Goal: Task Accomplishment & Management: Use online tool/utility

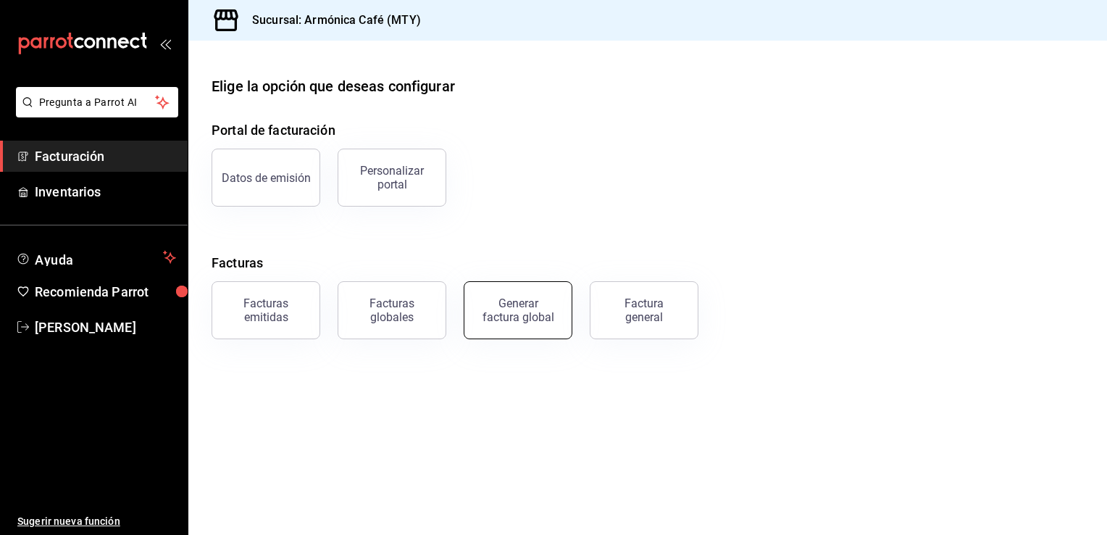
click at [493, 299] on div "Generar factura global" at bounding box center [518, 310] width 72 height 28
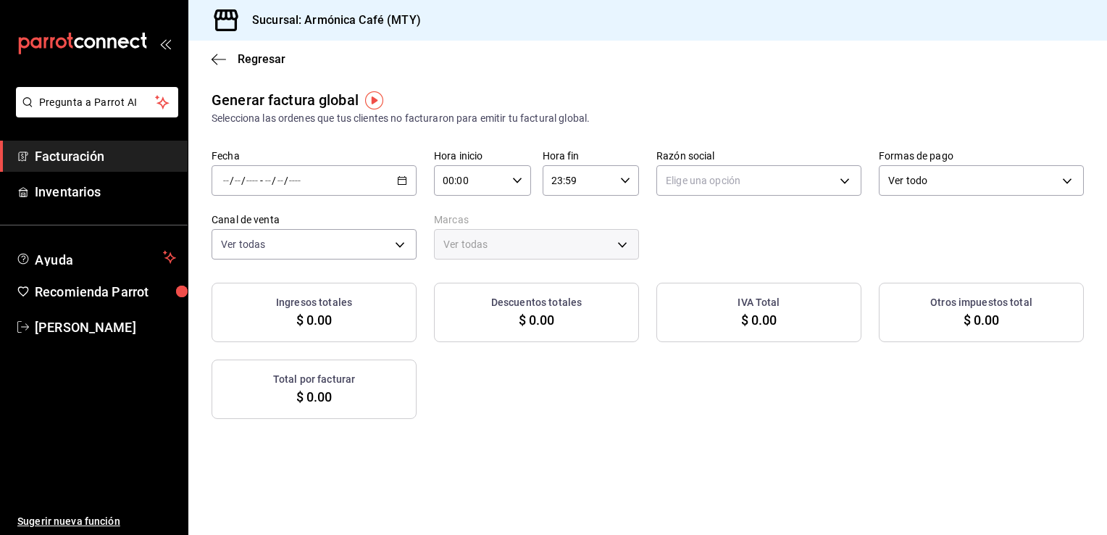
click at [222, 182] on input "number" at bounding box center [225, 181] width 7 height 12
click at [400, 180] on icon "button" at bounding box center [402, 180] width 10 height 10
click at [261, 224] on span "Rango de fechas" at bounding box center [280, 224] width 112 height 15
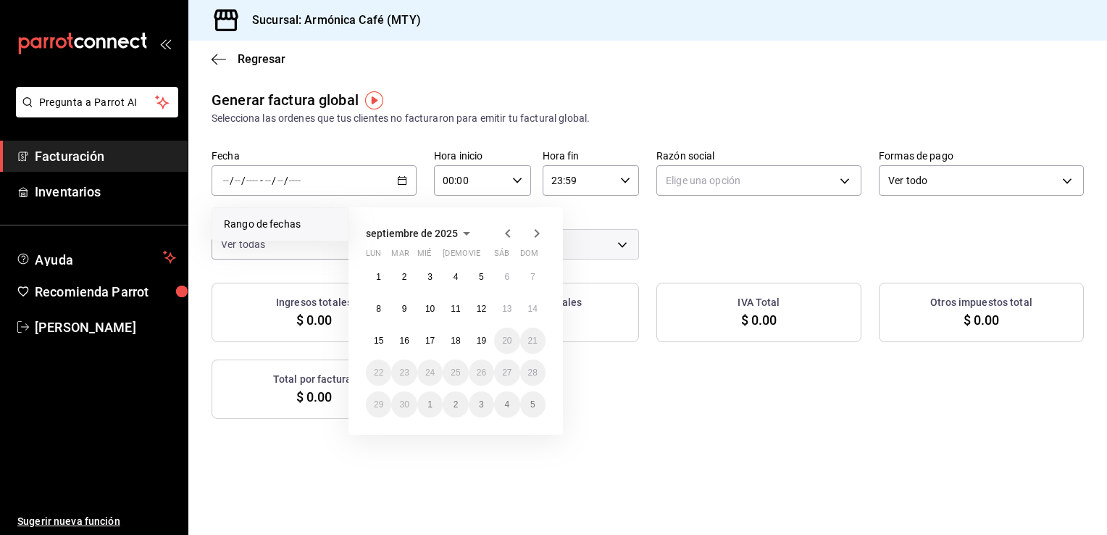
click at [394, 232] on span "septiembre de 2025" at bounding box center [412, 233] width 92 height 12
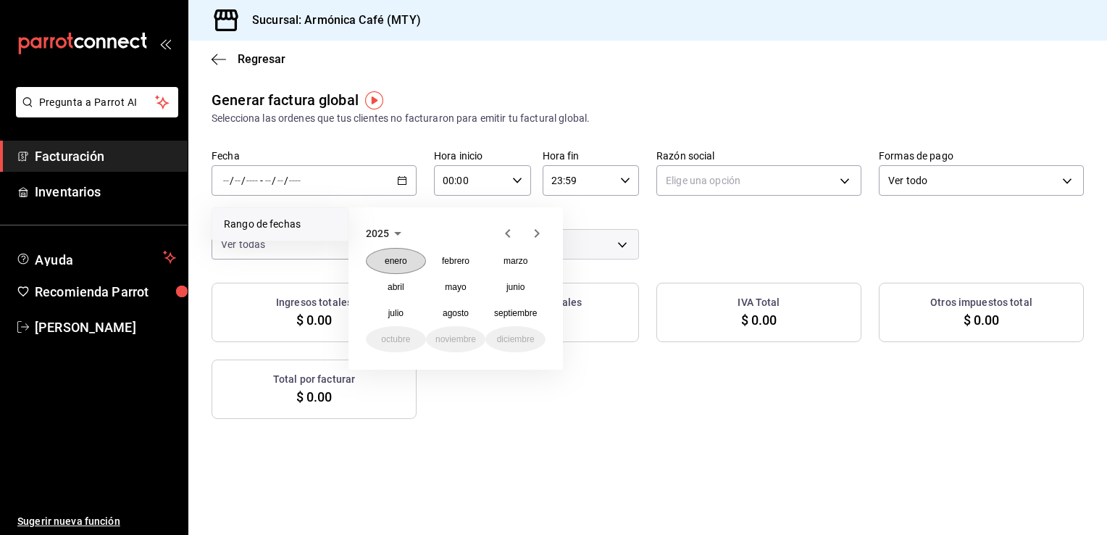
click at [393, 257] on abbr "enero" at bounding box center [396, 261] width 22 height 10
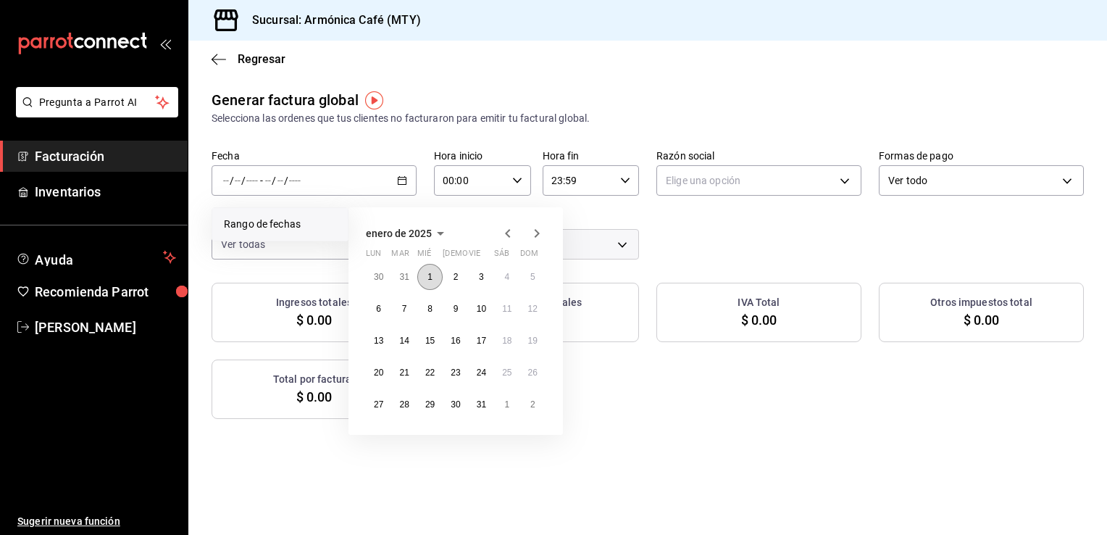
click at [433, 275] on button "1" at bounding box center [429, 277] width 25 height 26
click at [480, 306] on abbr "10" at bounding box center [481, 309] width 9 height 10
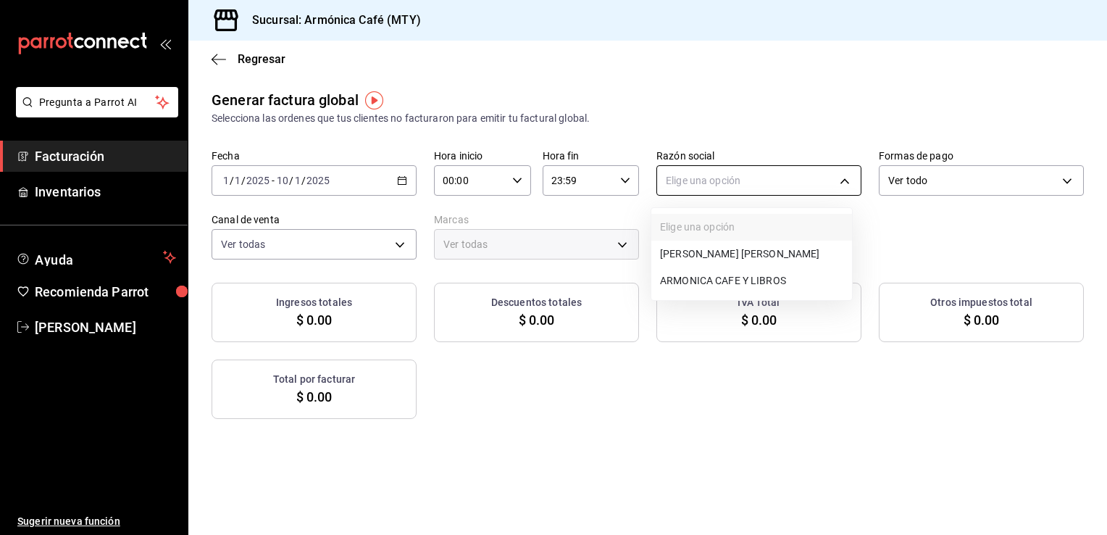
click at [722, 183] on body "Pregunta a Parrot AI Facturación Inventarios Ayuda Recomienda Parrot [PERSON_NA…" at bounding box center [553, 267] width 1107 height 535
click at [667, 277] on li "ARMONICA CAFE Y LIBROS" at bounding box center [751, 280] width 201 height 27
type input "0fb5533c-5e37-4da8-8656-bb4adb44d7b0"
type input "cde99850-261c-4de0-82bb-322932ab87e7"
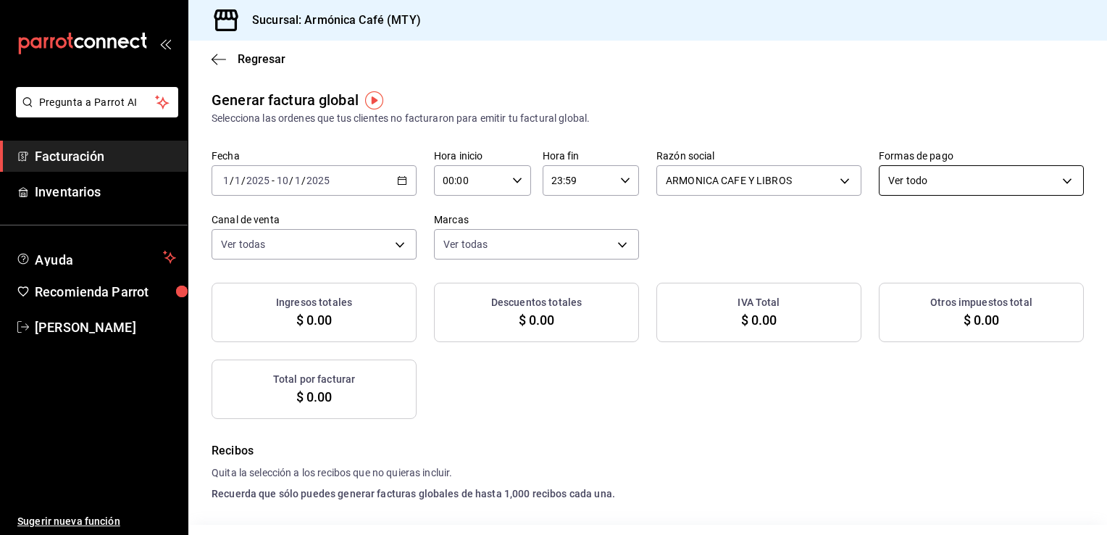
checkbox input "true"
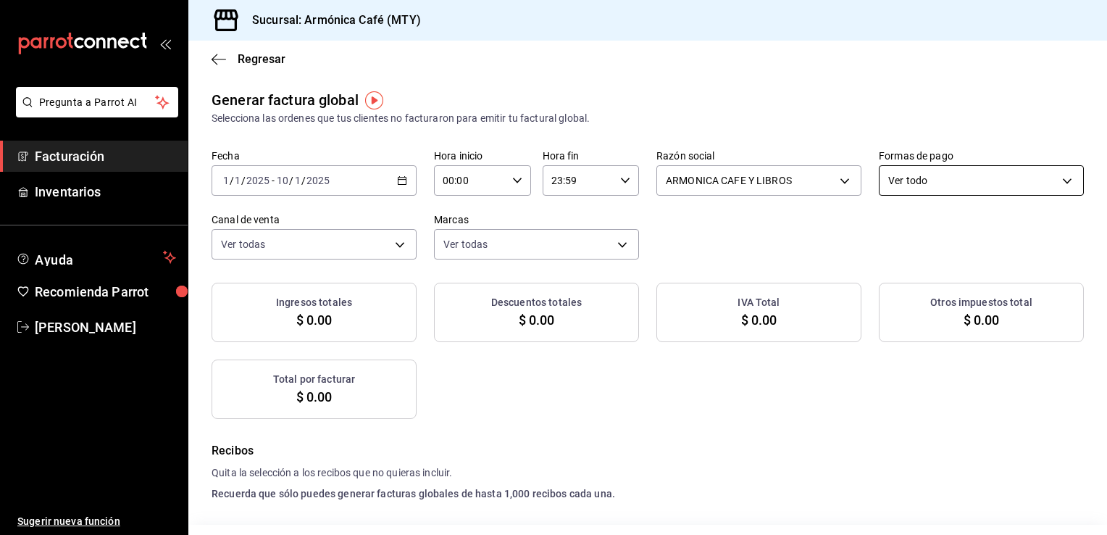
checkbox input "true"
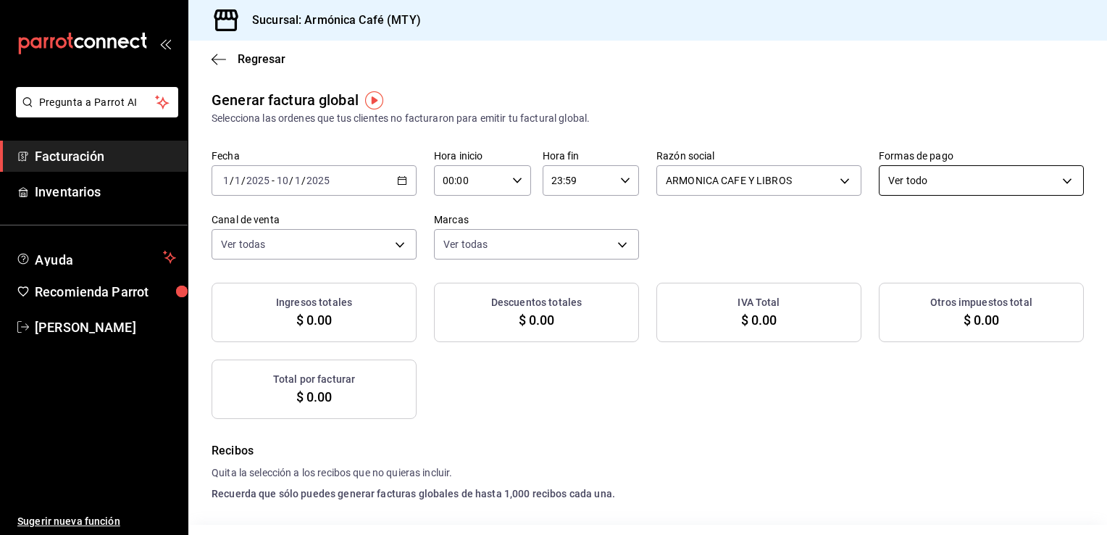
checkbox input "true"
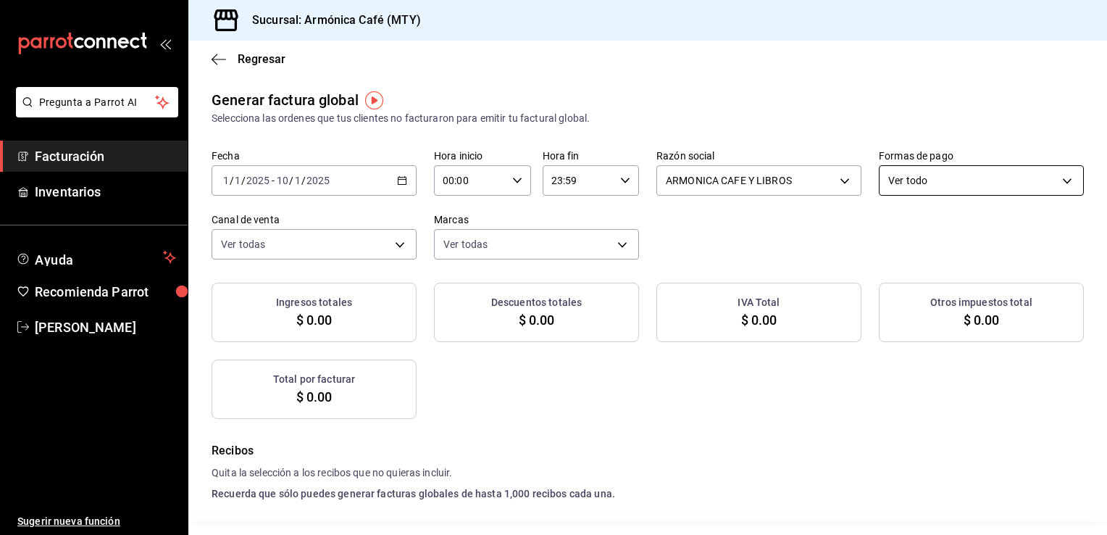
checkbox input "true"
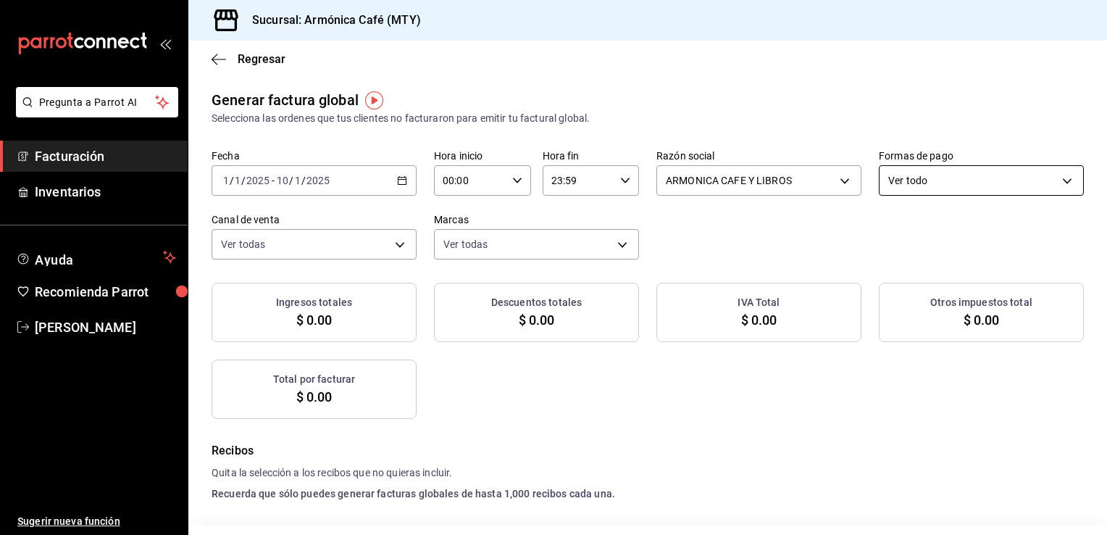
checkbox input "true"
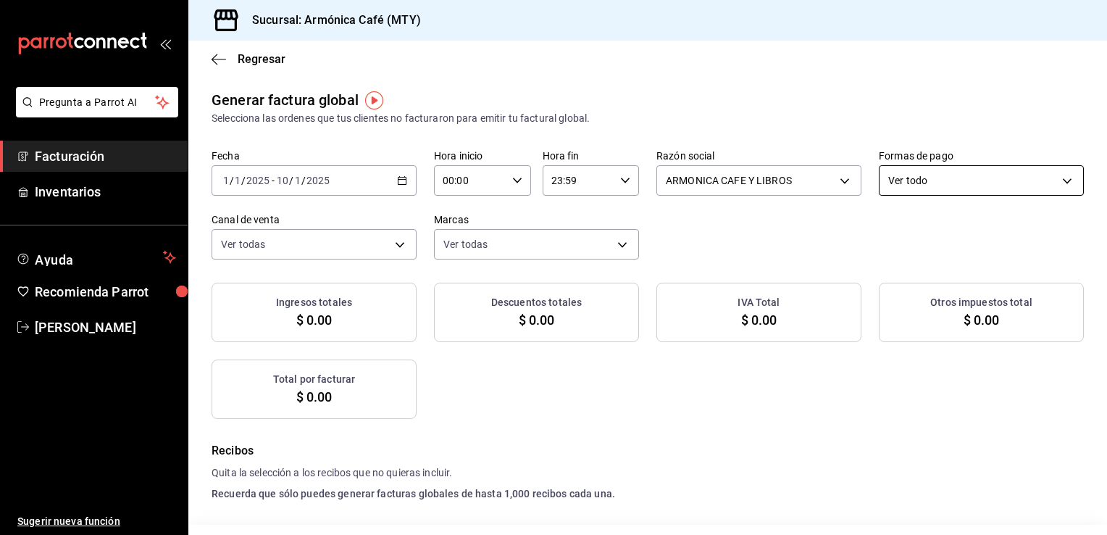
checkbox input "true"
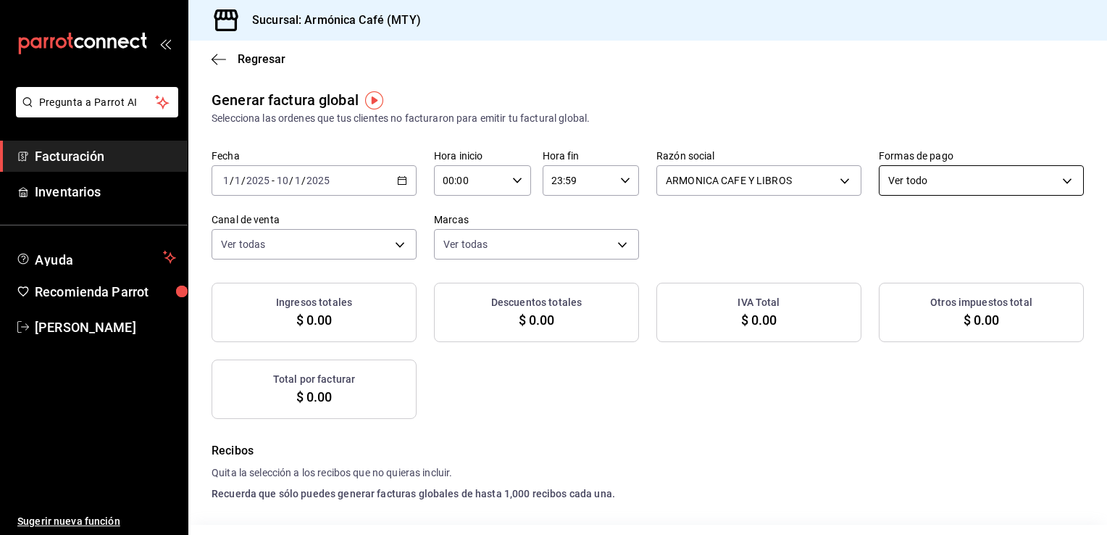
checkbox input "true"
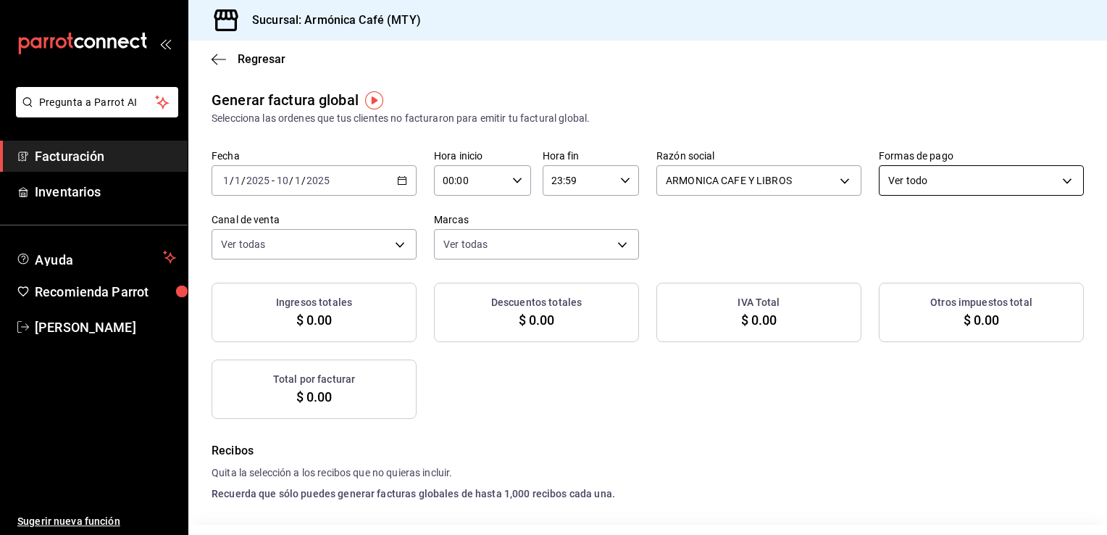
checkbox input "true"
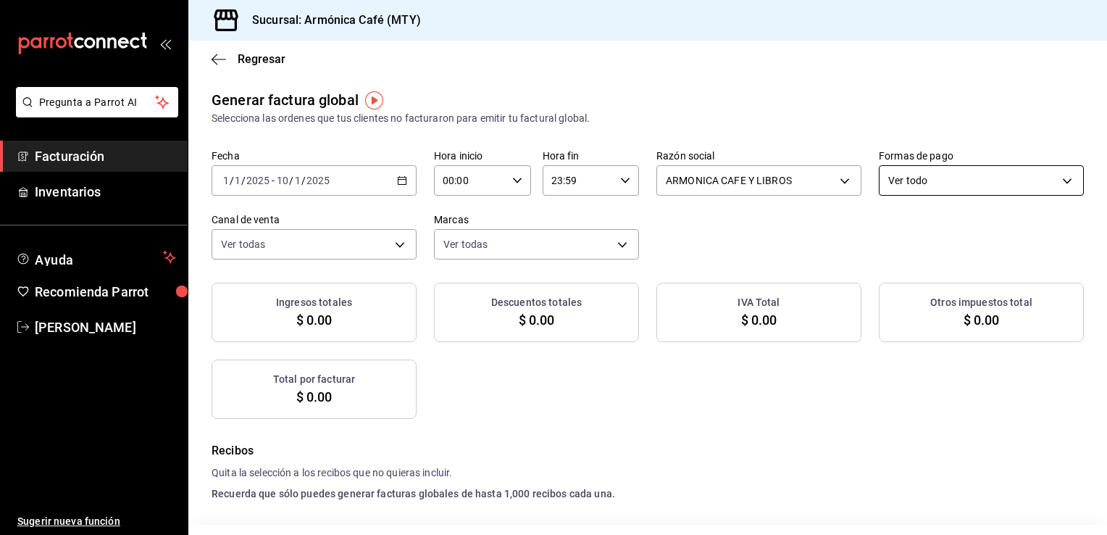
checkbox input "true"
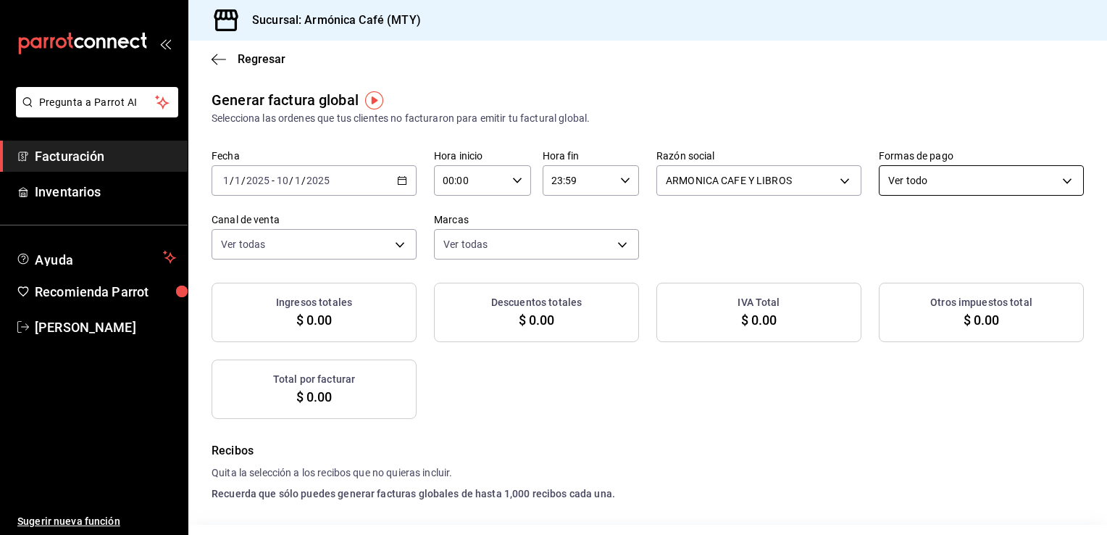
checkbox input "true"
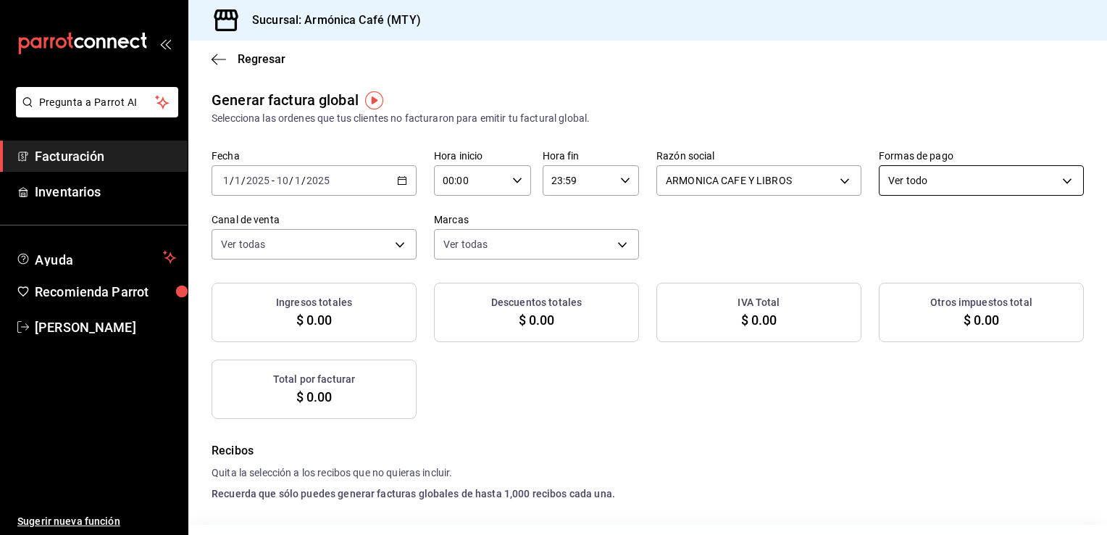
checkbox input "true"
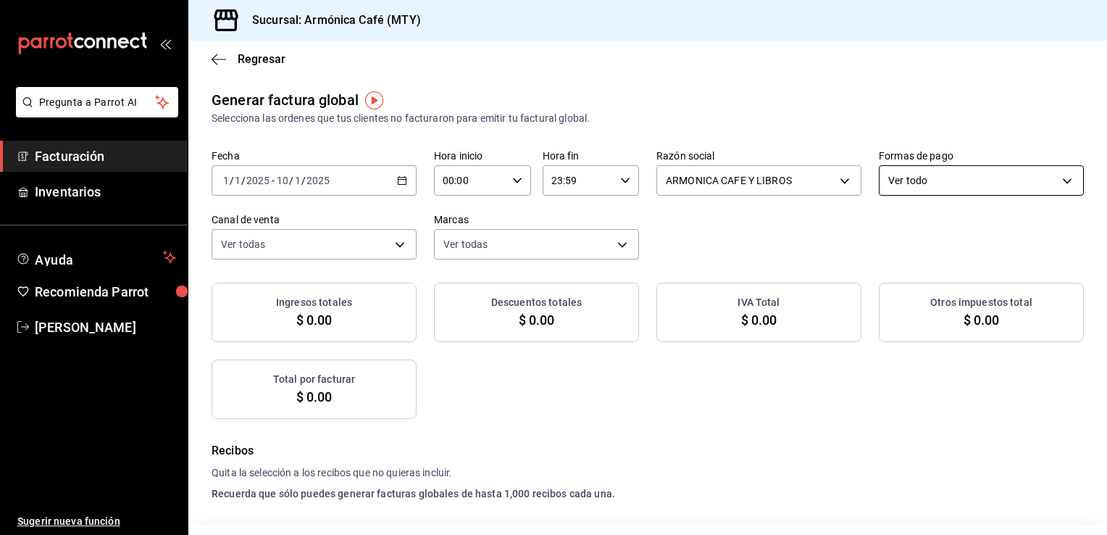
checkbox input "true"
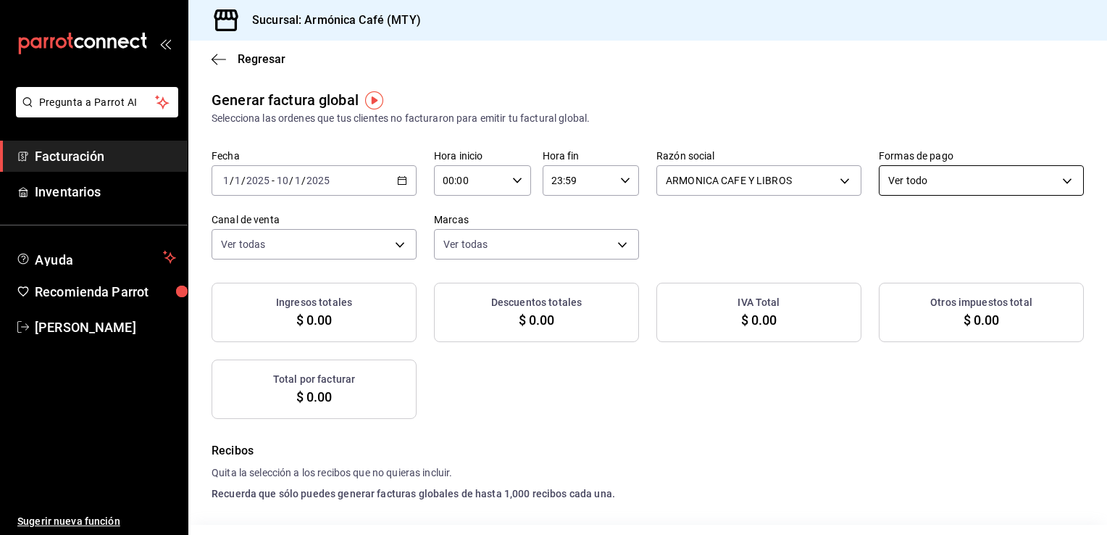
checkbox input "true"
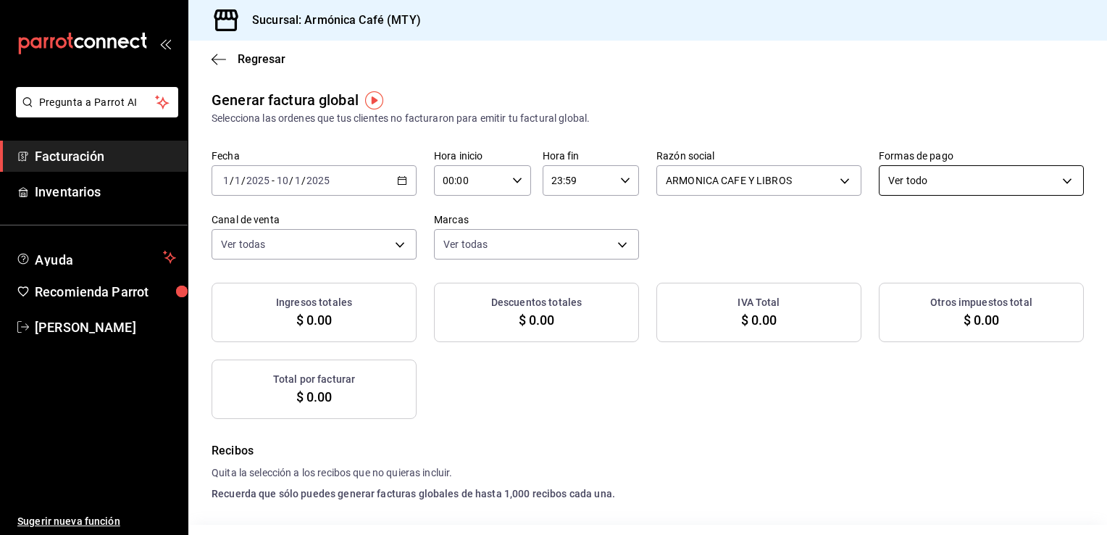
checkbox input "true"
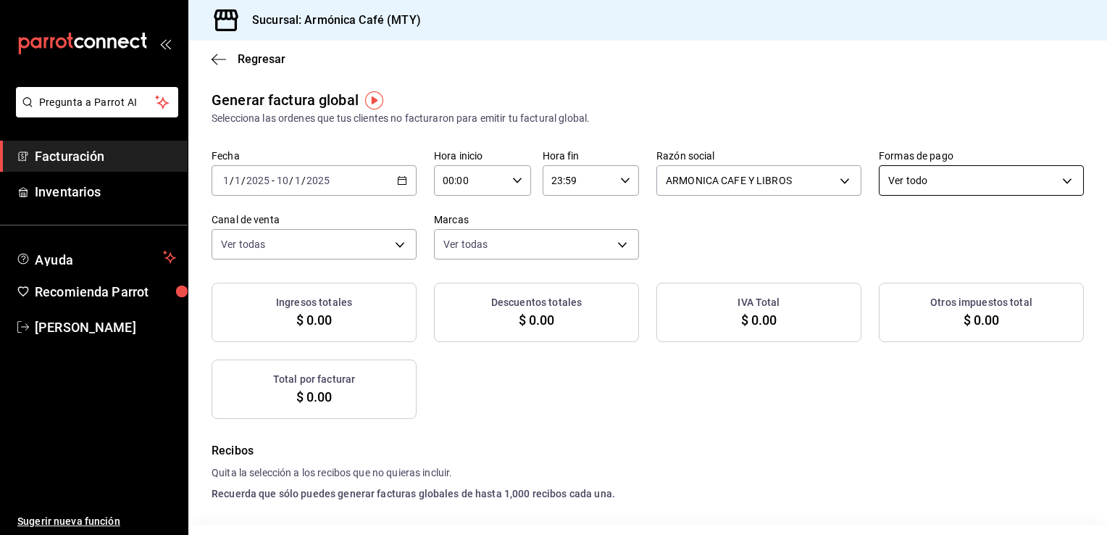
checkbox input "true"
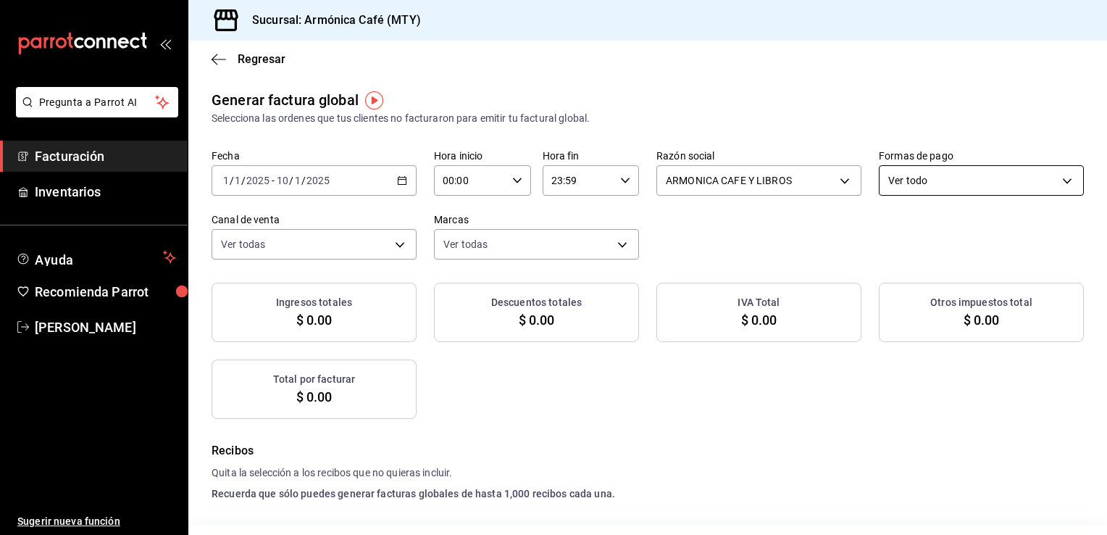
checkbox input "true"
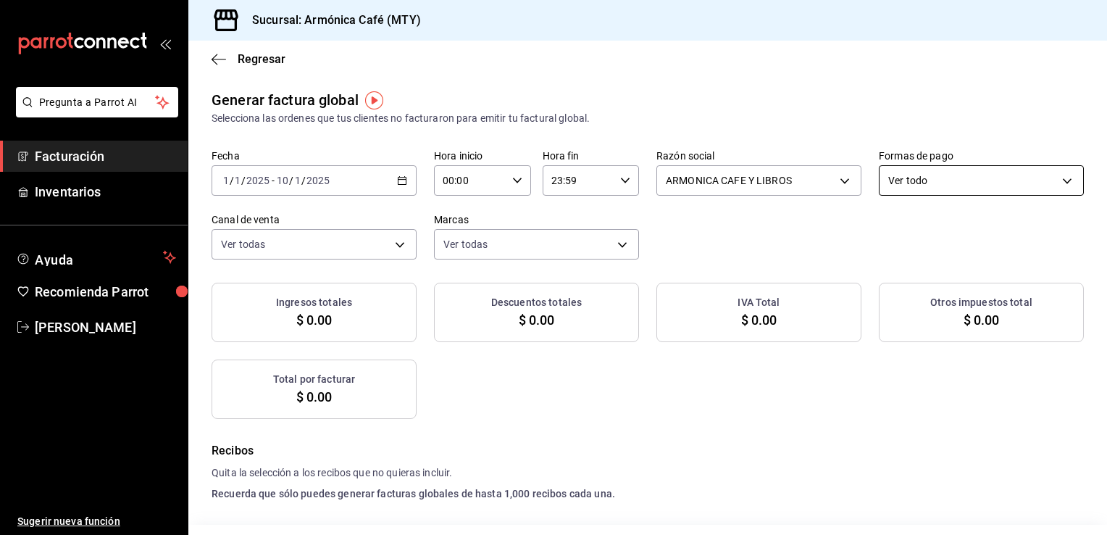
checkbox input "true"
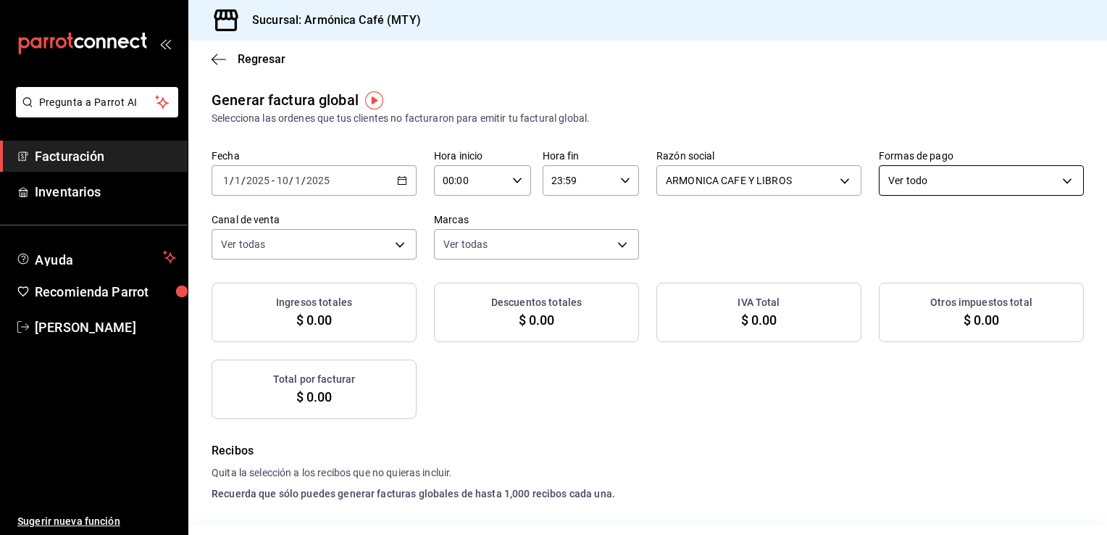
checkbox input "true"
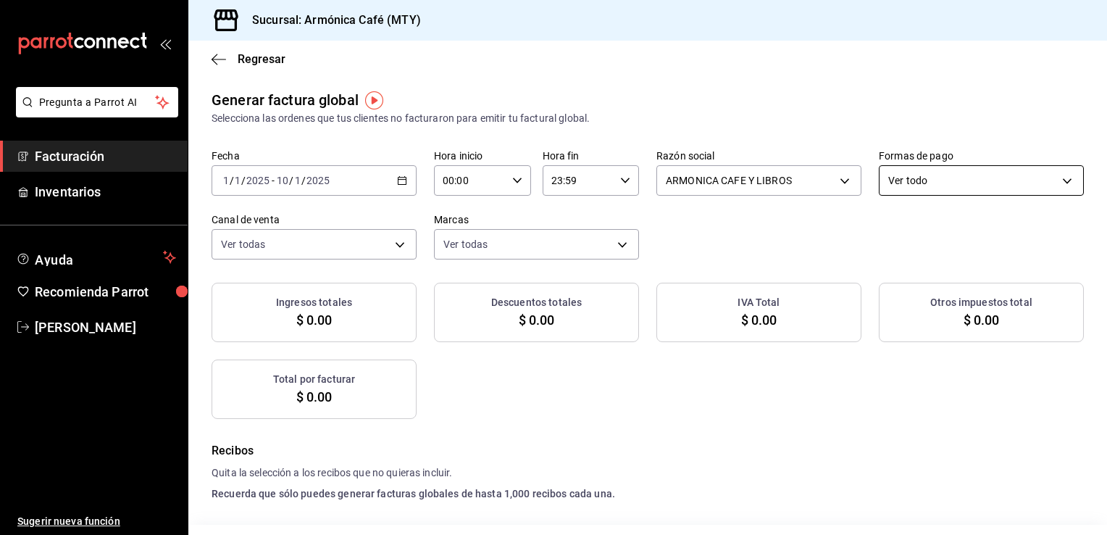
checkbox input "true"
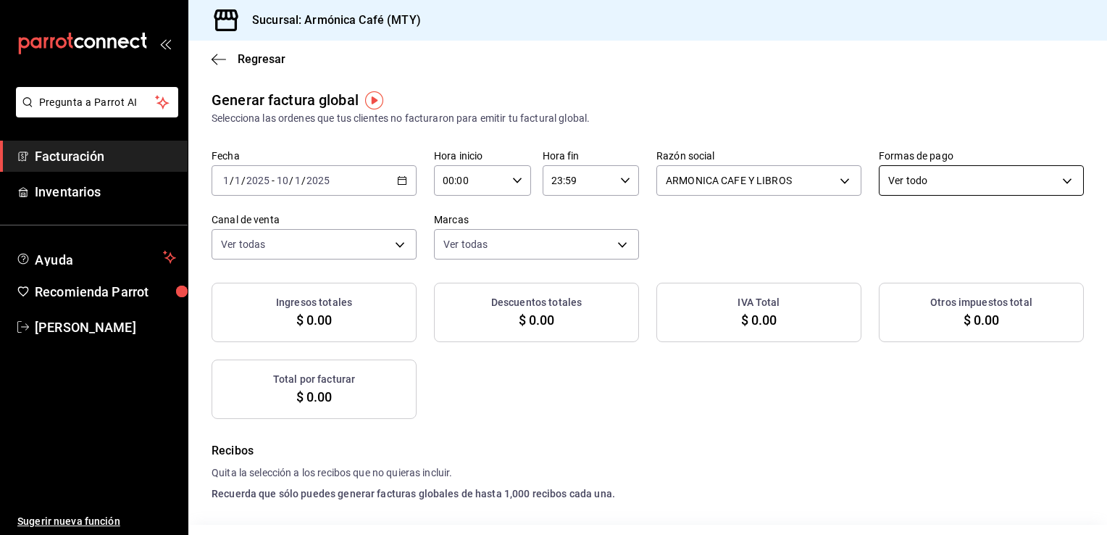
checkbox input "true"
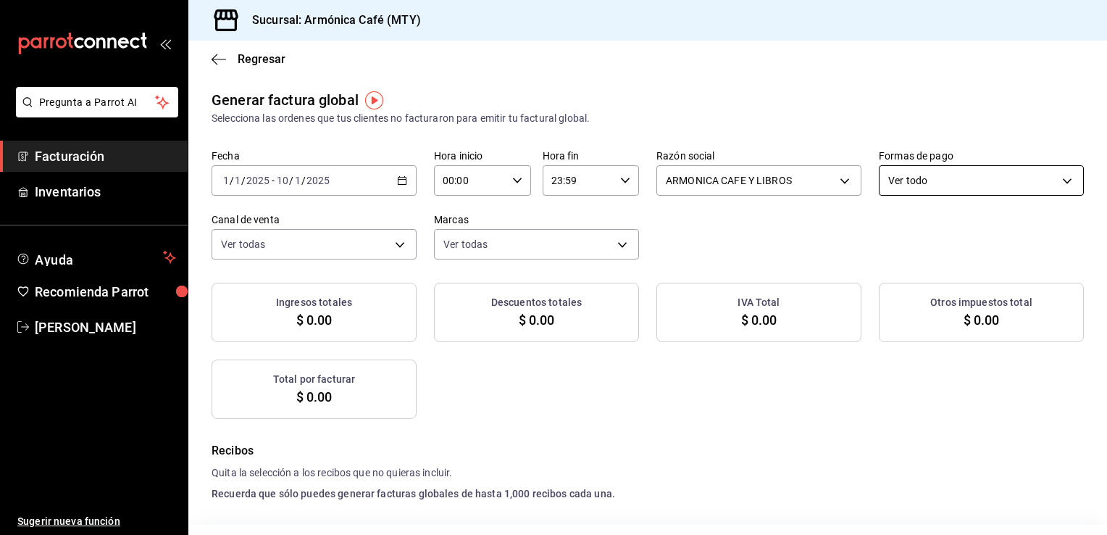
checkbox input "true"
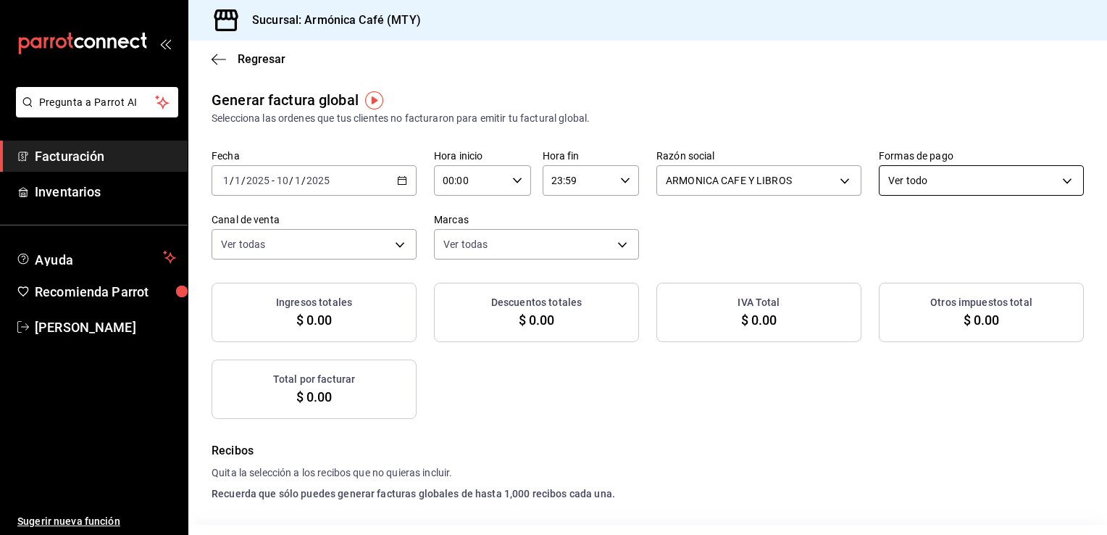
checkbox input "true"
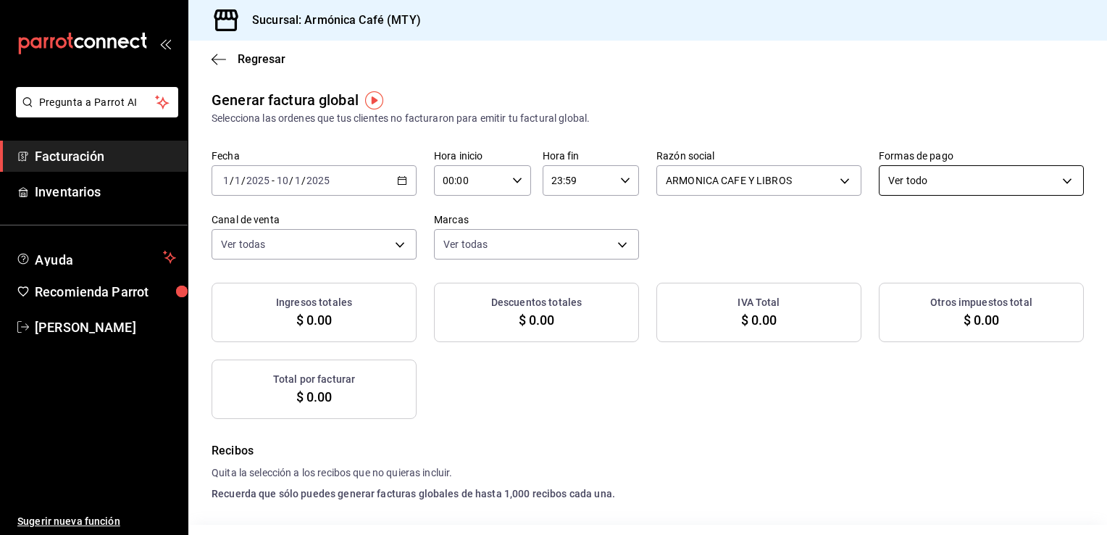
checkbox input "true"
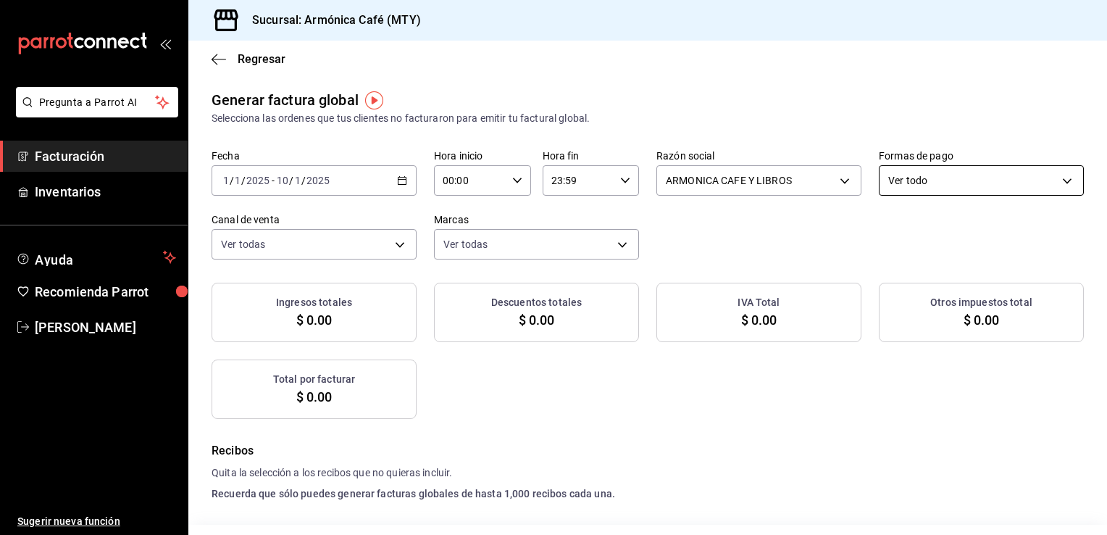
checkbox input "true"
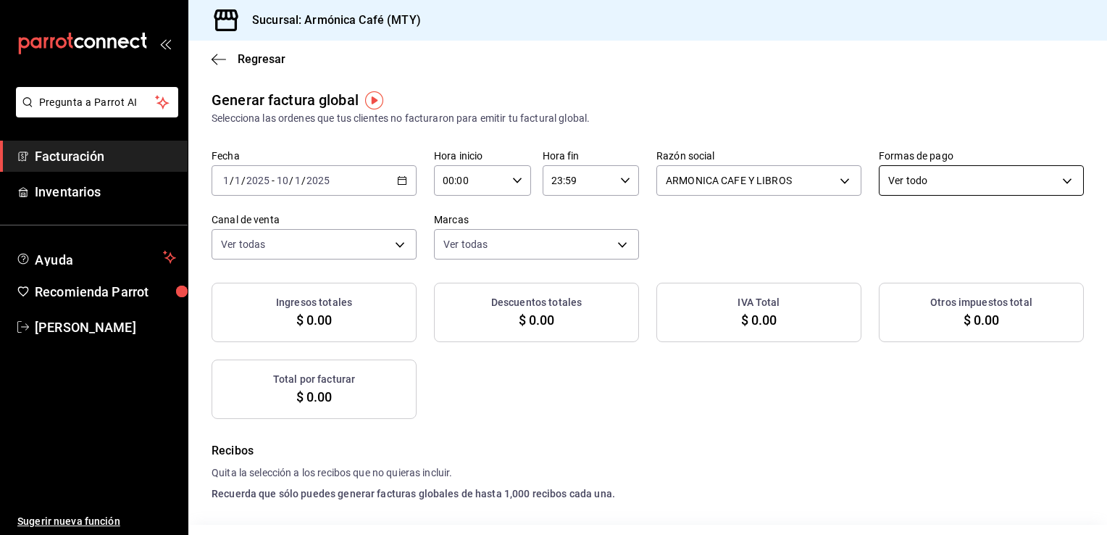
checkbox input "true"
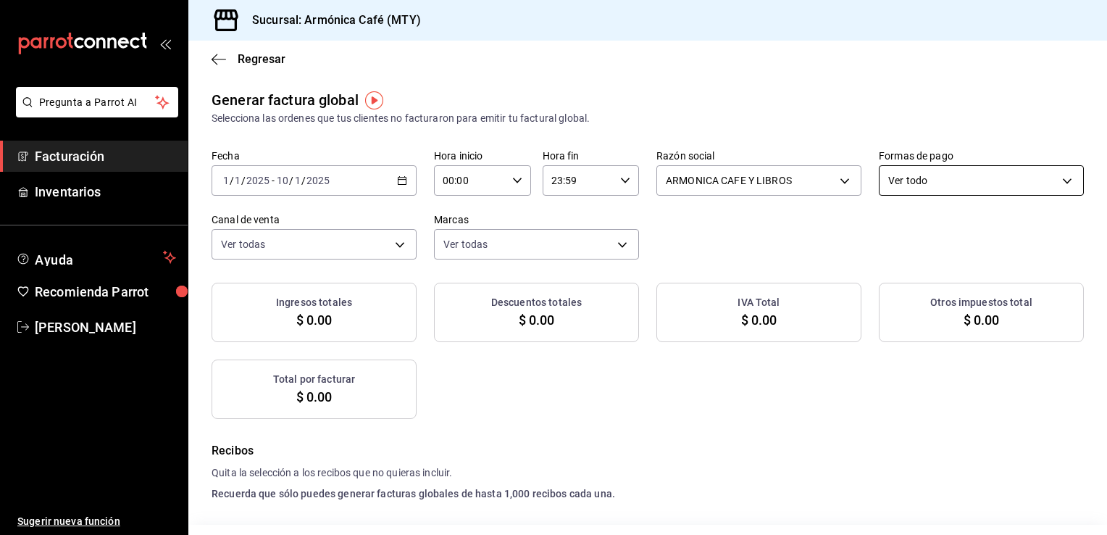
checkbox input "true"
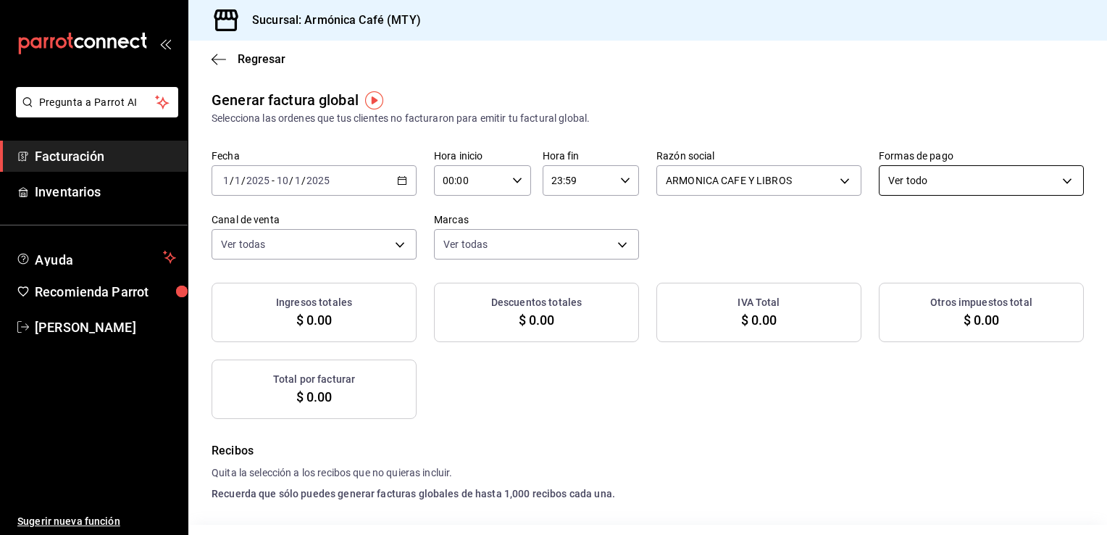
checkbox input "true"
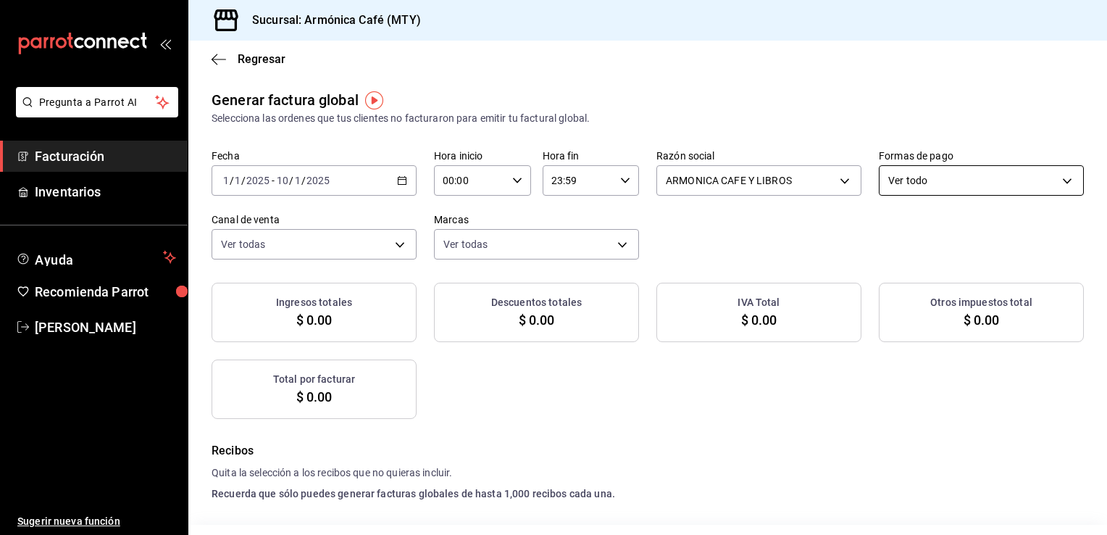
checkbox input "true"
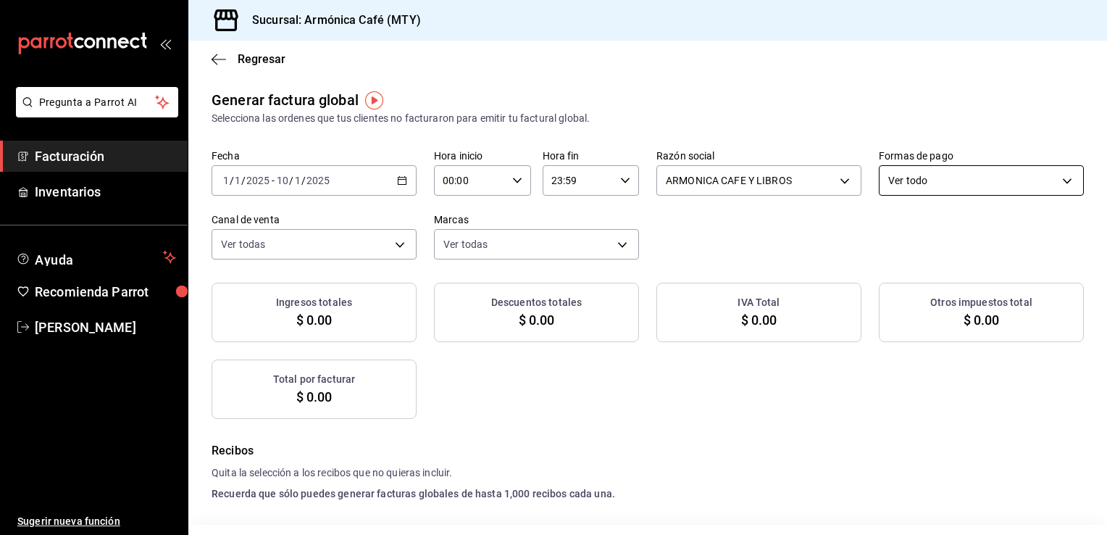
checkbox input "true"
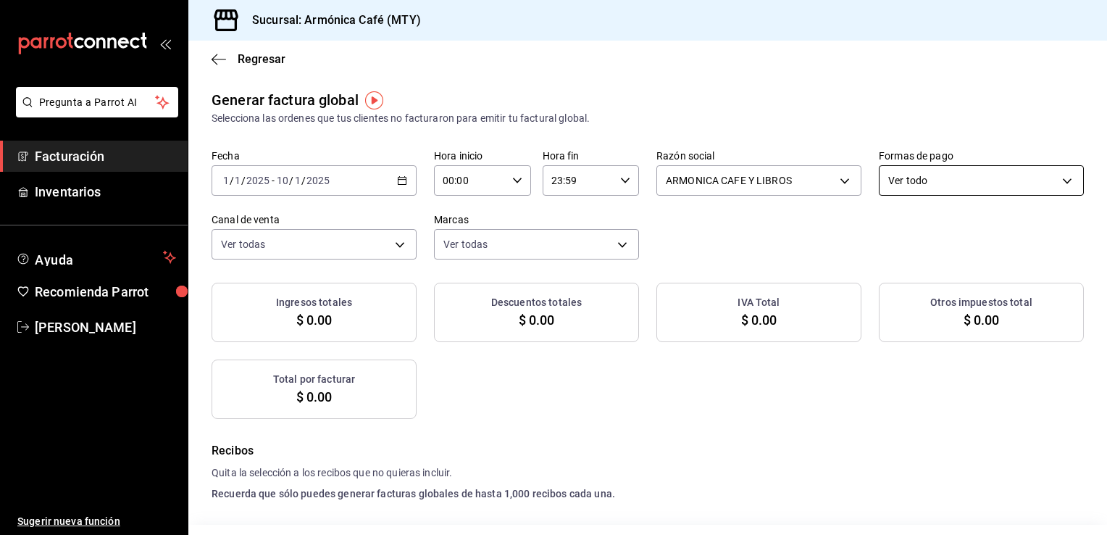
checkbox input "true"
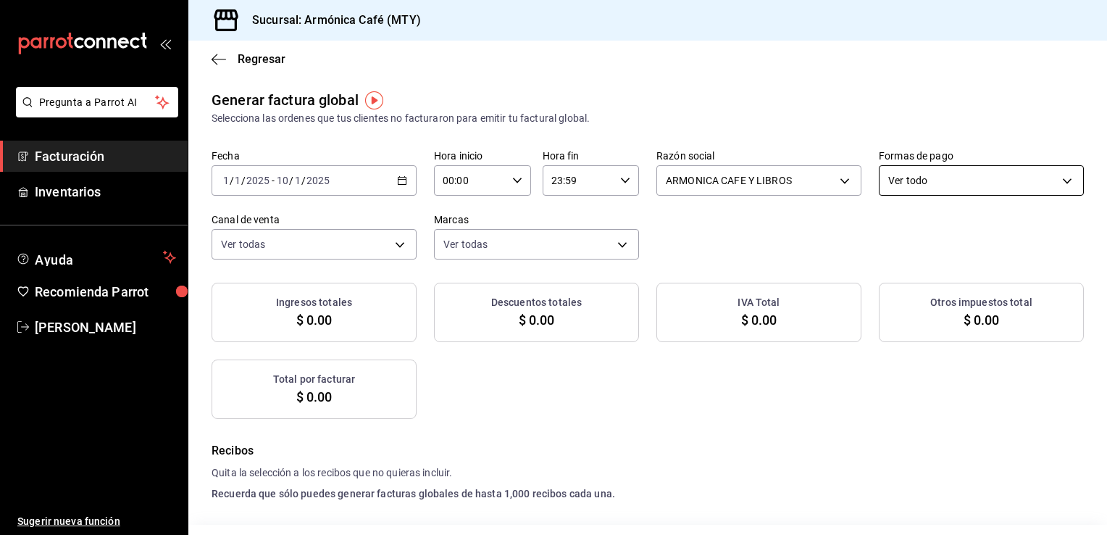
checkbox input "true"
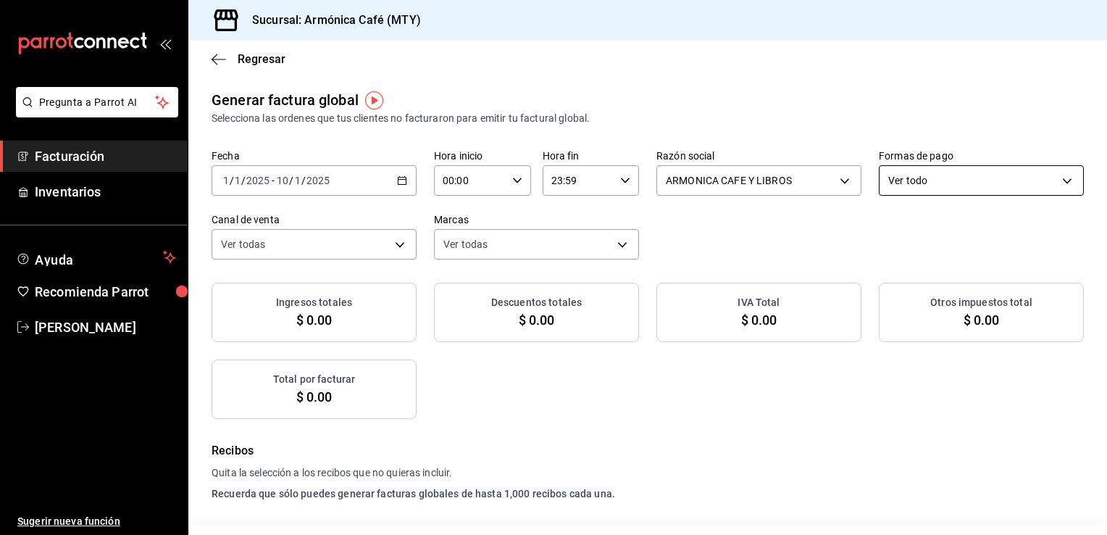
checkbox input "true"
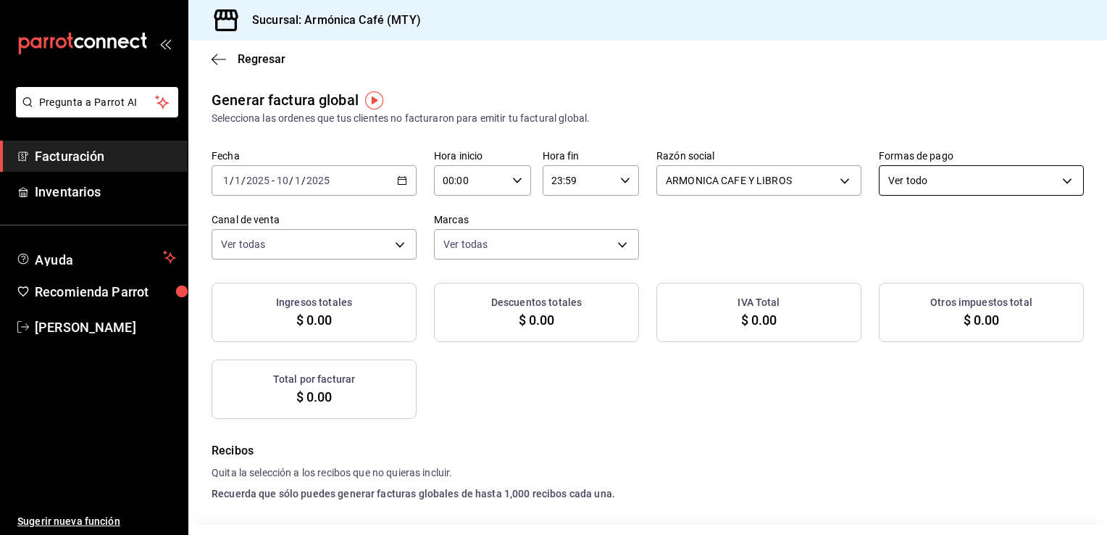
checkbox input "true"
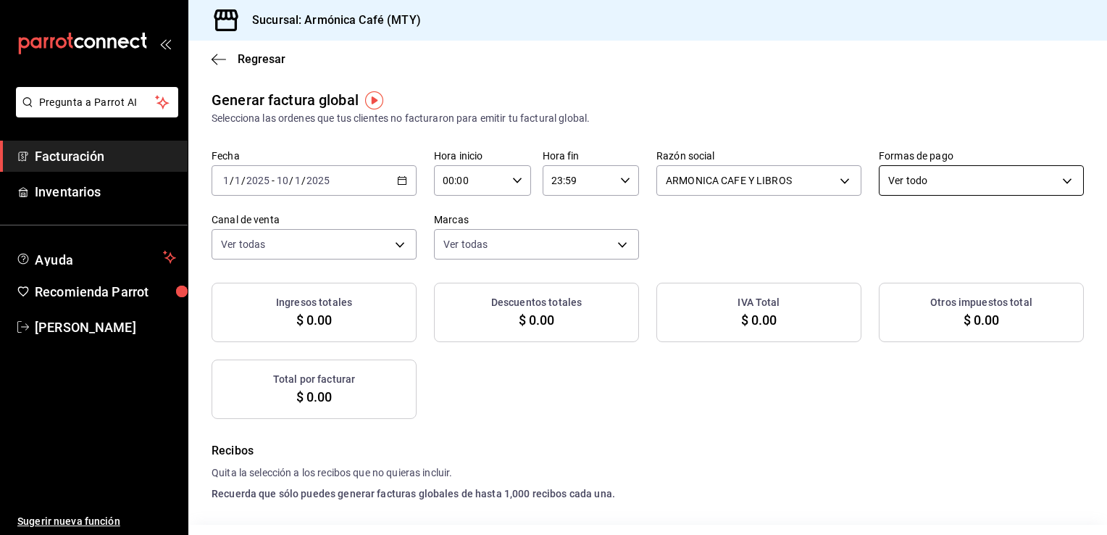
checkbox input "true"
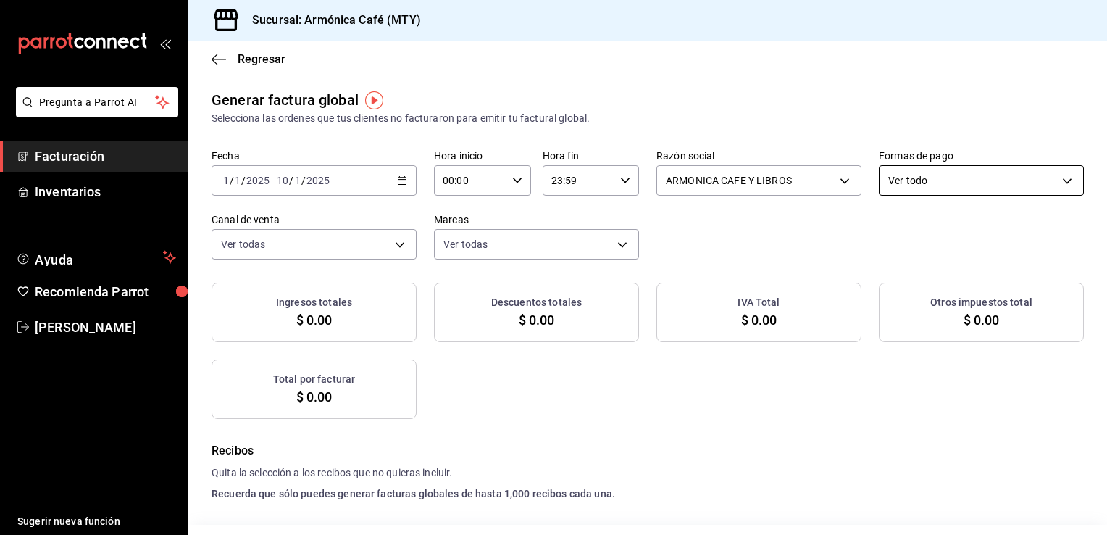
checkbox input "true"
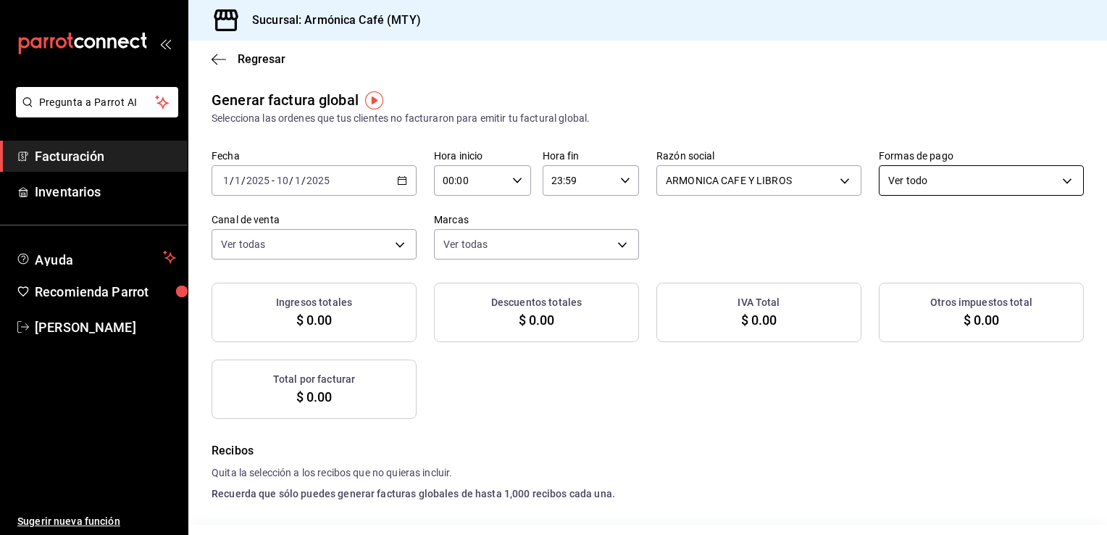
checkbox input "true"
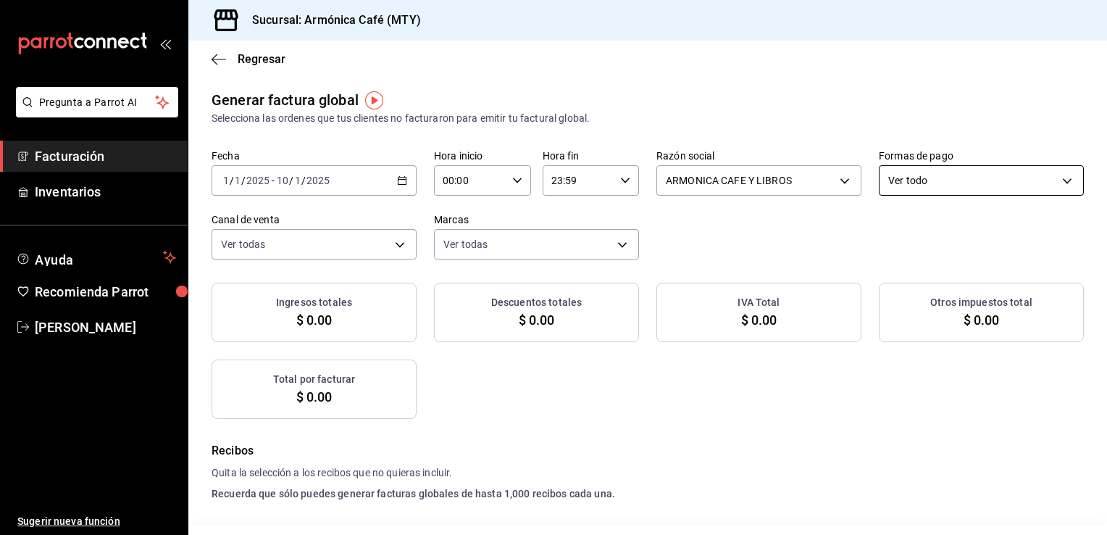
checkbox input "true"
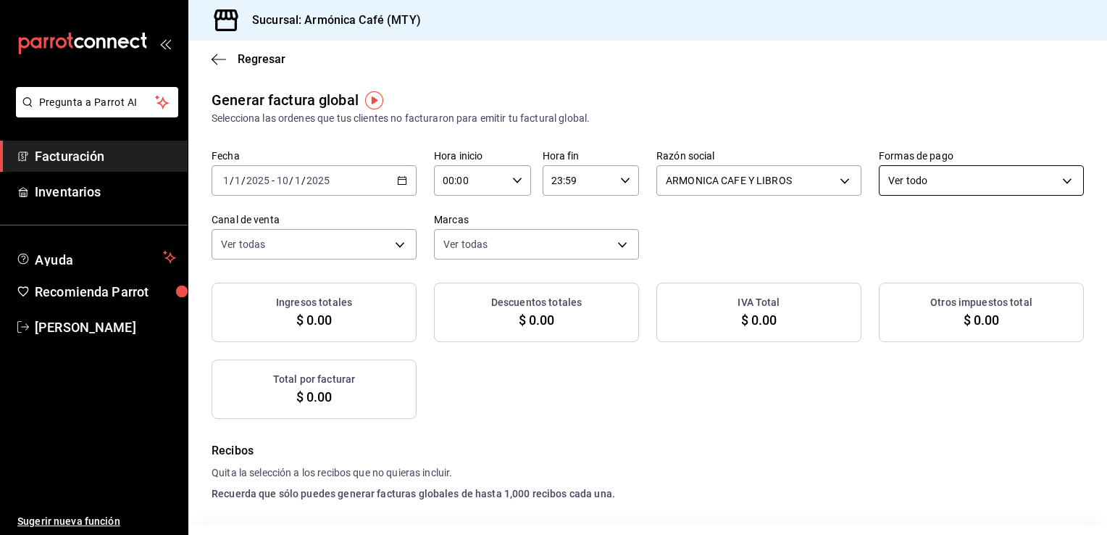
checkbox input "true"
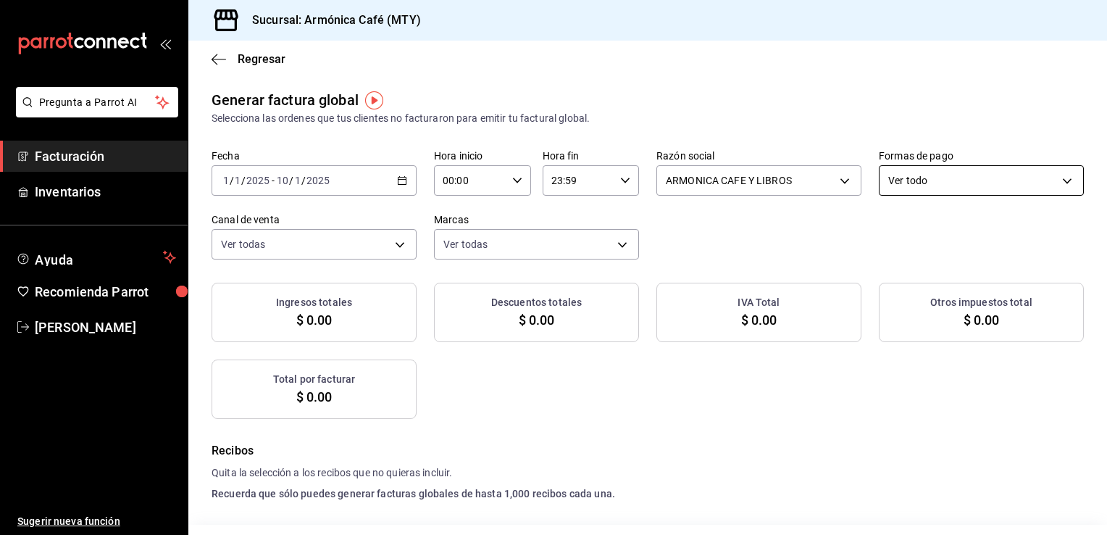
checkbox input "true"
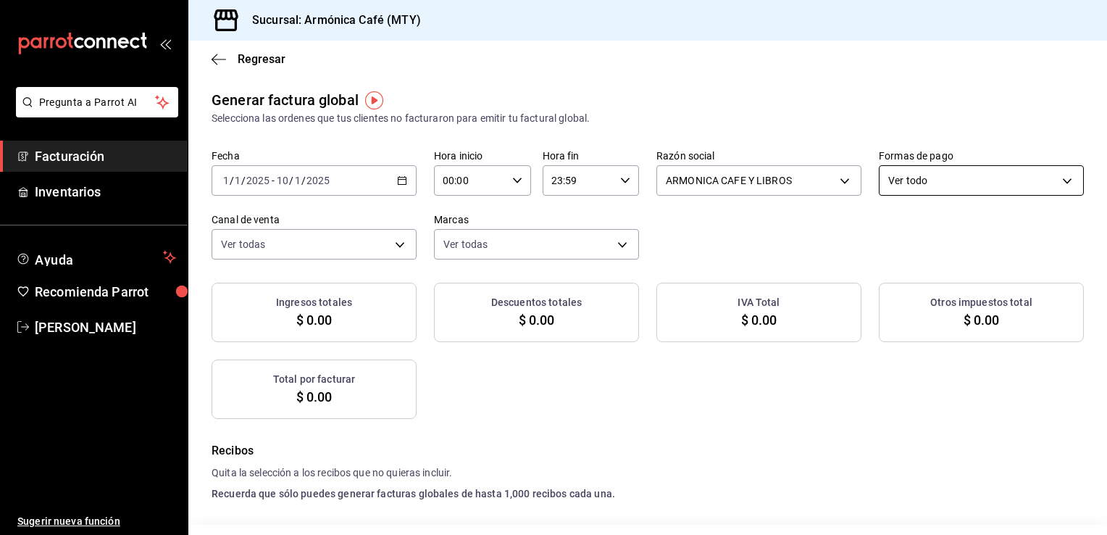
checkbox input "true"
click at [911, 183] on body "Pregunta a Parrot AI Facturación Inventarios Ayuda Recomienda Parrot [PERSON_NA…" at bounding box center [553, 267] width 1107 height 535
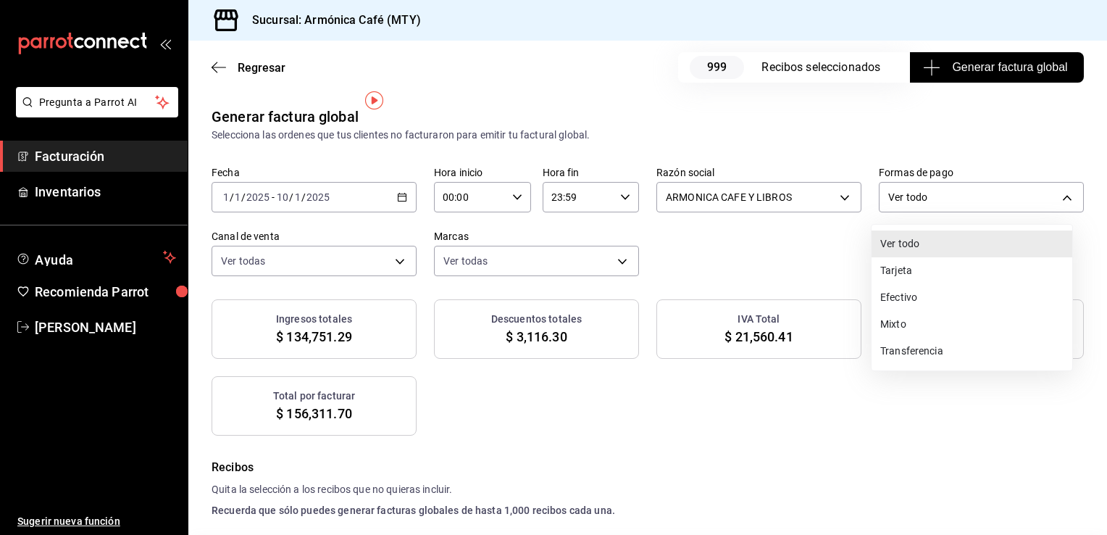
click at [888, 269] on li "Tarjeta" at bounding box center [972, 270] width 201 height 27
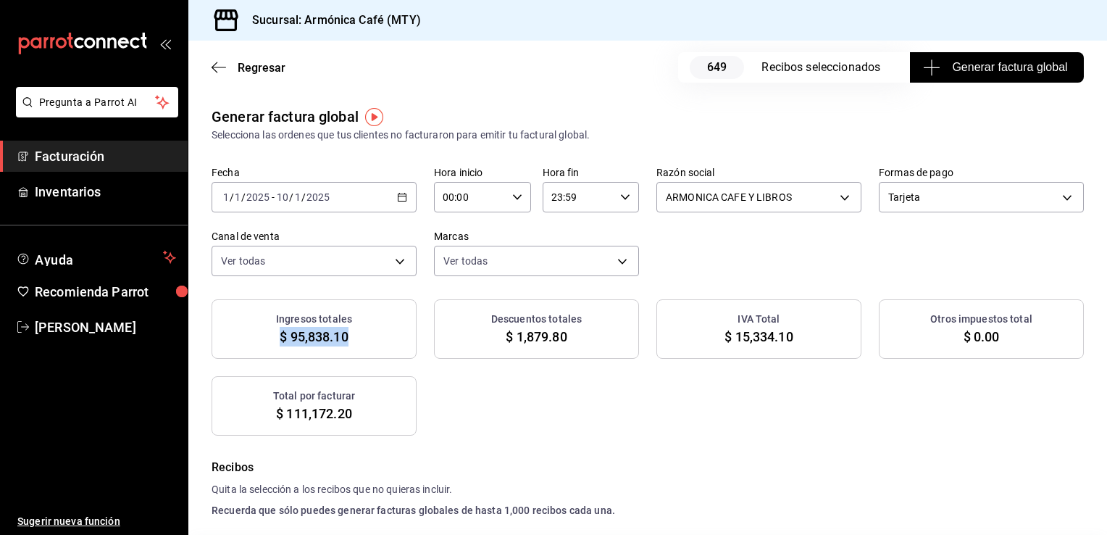
drag, startPoint x: 280, startPoint y: 335, endPoint x: 348, endPoint y: 334, distance: 68.1
click at [348, 334] on div "Ingresos totales $ 95,838.10" at bounding box center [314, 328] width 205 height 59
copy span "$ 95,838.10"
click at [402, 191] on div "[DATE] [DATE] - [DATE] [DATE]" at bounding box center [314, 197] width 205 height 30
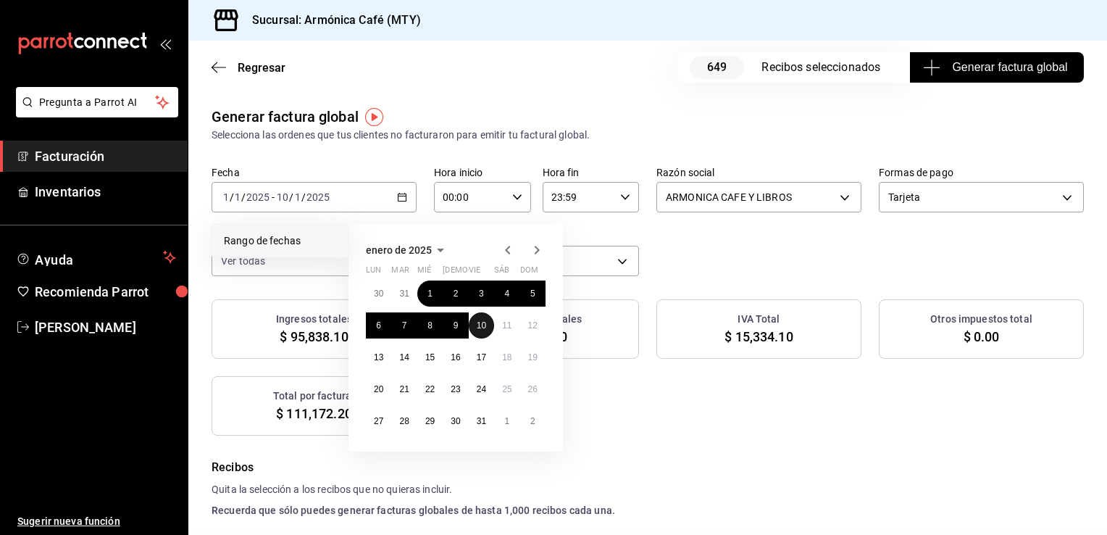
click at [483, 321] on abbr "10" at bounding box center [481, 325] width 9 height 10
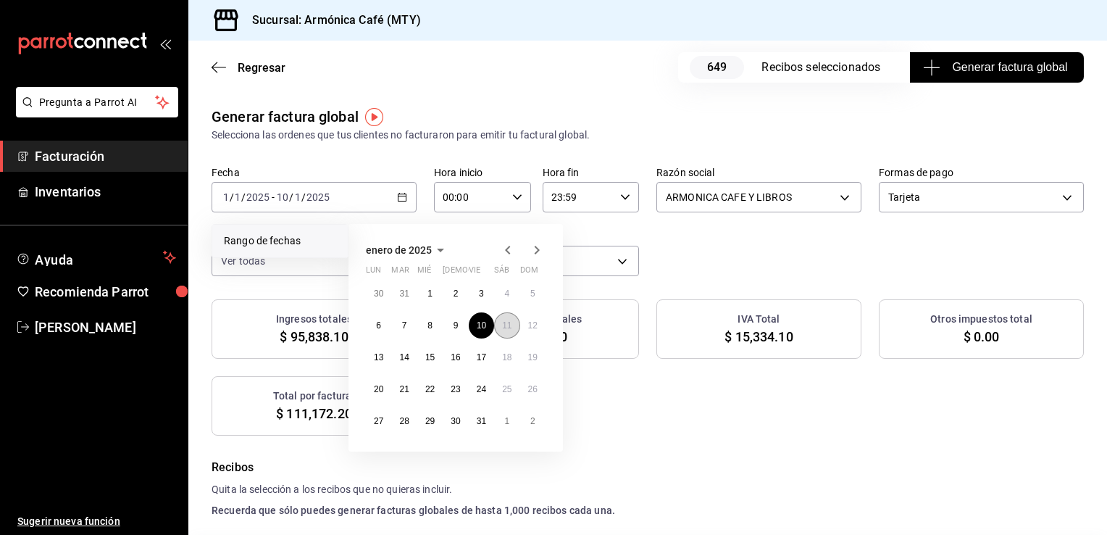
click at [507, 322] on abbr "11" at bounding box center [506, 325] width 9 height 10
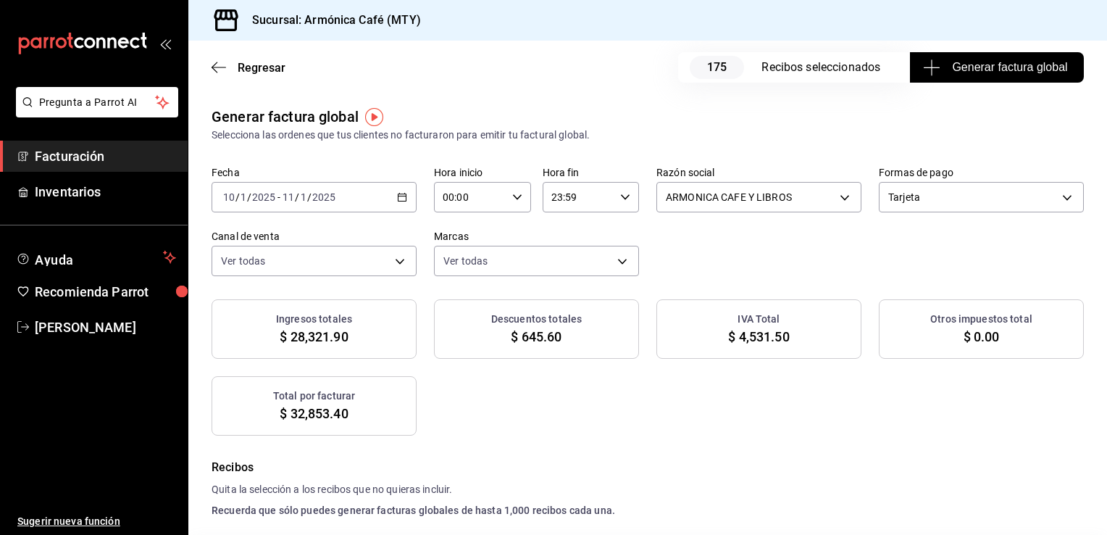
click at [398, 183] on div "[DATE] [DATE] - [DATE] [DATE]" at bounding box center [314, 197] width 205 height 30
click at [398, 196] on icon "button" at bounding box center [402, 197] width 10 height 10
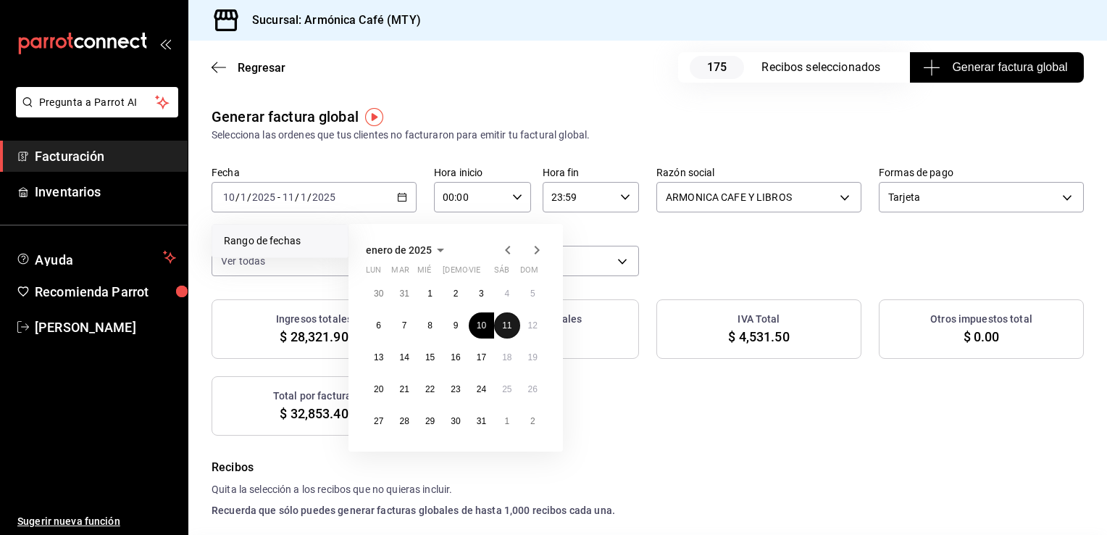
click at [509, 317] on button "11" at bounding box center [506, 325] width 25 height 26
click at [478, 362] on button "17" at bounding box center [481, 357] width 25 height 26
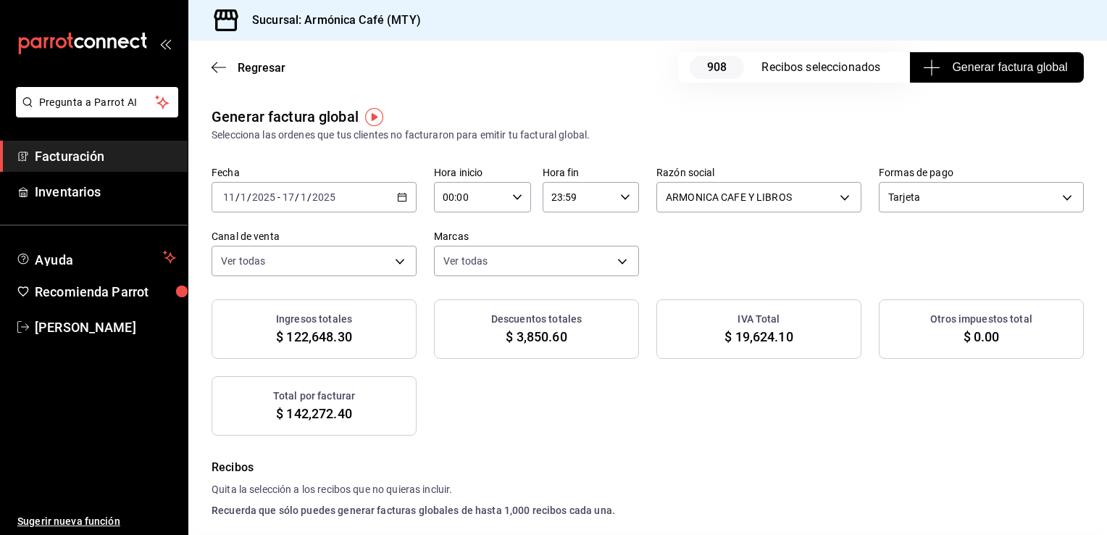
click at [342, 333] on span "$ 122,648.30" at bounding box center [314, 337] width 76 height 20
click at [281, 331] on div "Ingresos totales $ 122,648.30" at bounding box center [314, 328] width 205 height 59
copy span "122,648.30"
click at [397, 199] on icon "button" at bounding box center [402, 197] width 10 height 10
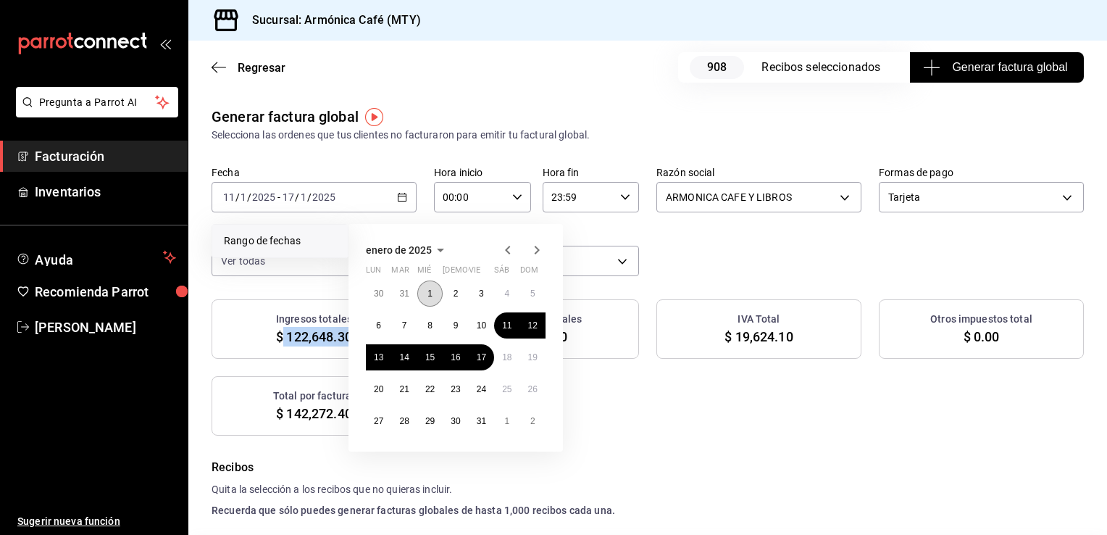
click at [431, 288] on abbr "1" at bounding box center [429, 293] width 5 height 10
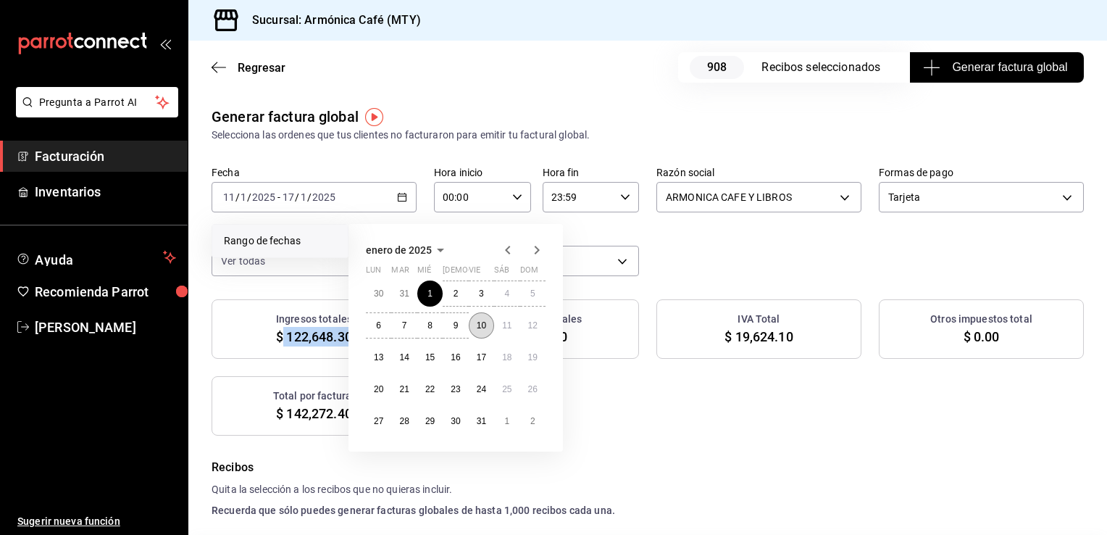
click at [483, 323] on abbr "10" at bounding box center [481, 325] width 9 height 10
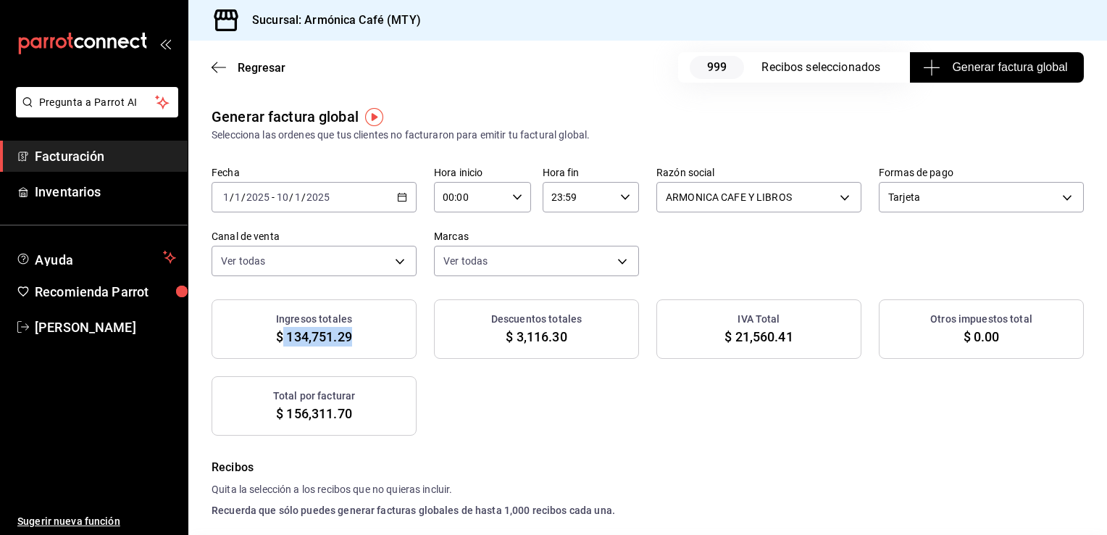
drag, startPoint x: 282, startPoint y: 340, endPoint x: 353, endPoint y: 343, distance: 71.1
click at [353, 343] on div "Ingresos totales $ 134,751.29" at bounding box center [314, 328] width 205 height 59
copy span "134,751.29"
click at [916, 201] on body "Pregunta a Parrot AI Facturación Inventarios Ayuda Recomienda Parrot [PERSON_NA…" at bounding box center [553, 267] width 1107 height 535
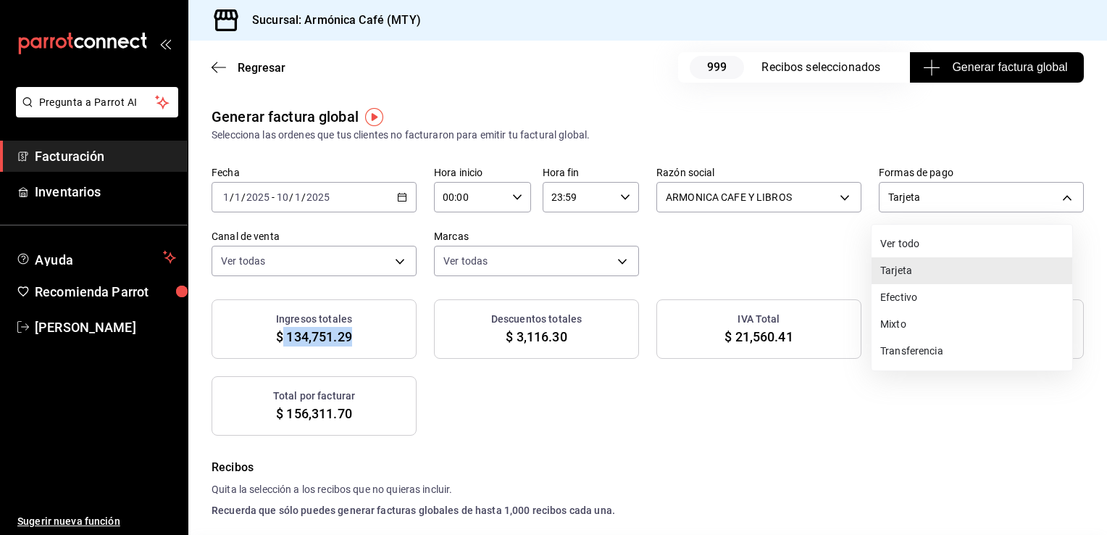
click at [914, 268] on li "Tarjeta" at bounding box center [972, 270] width 201 height 27
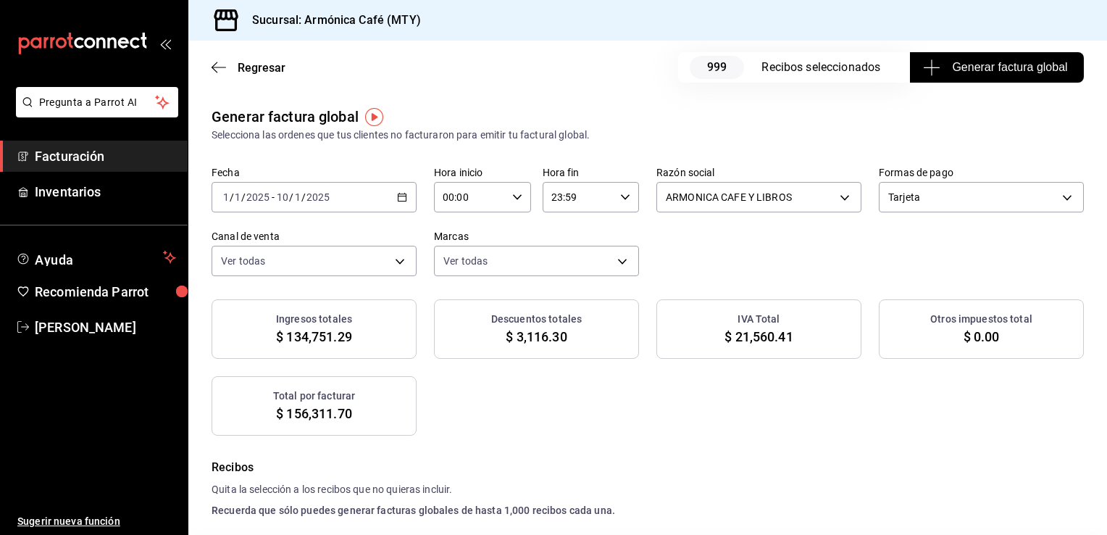
click at [798, 278] on div "Generar factura global Selecciona las ordenes que tus clientes no facturaron pa…" at bounding box center [647, 271] width 919 height 330
click at [384, 267] on body "Pregunta a Parrot AI Facturación Inventarios Ayuda Recomienda Parrot [PERSON_NA…" at bounding box center [553, 267] width 1107 height 535
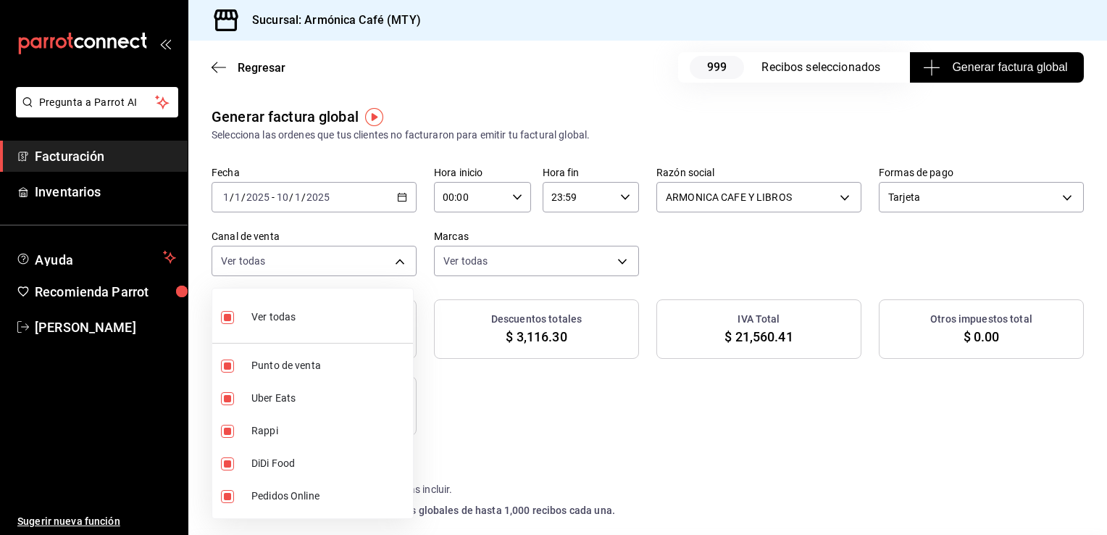
click at [382, 264] on div at bounding box center [553, 267] width 1107 height 535
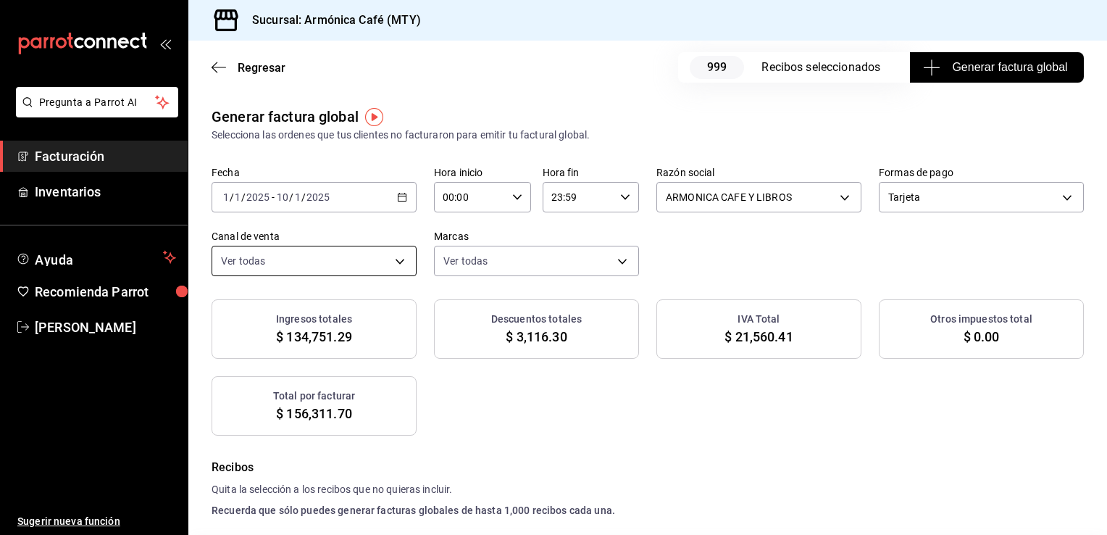
click at [397, 256] on body "Pregunta a Parrot AI Facturación Inventarios Ayuda Recomienda Parrot [PERSON_NA…" at bounding box center [553, 267] width 1107 height 535
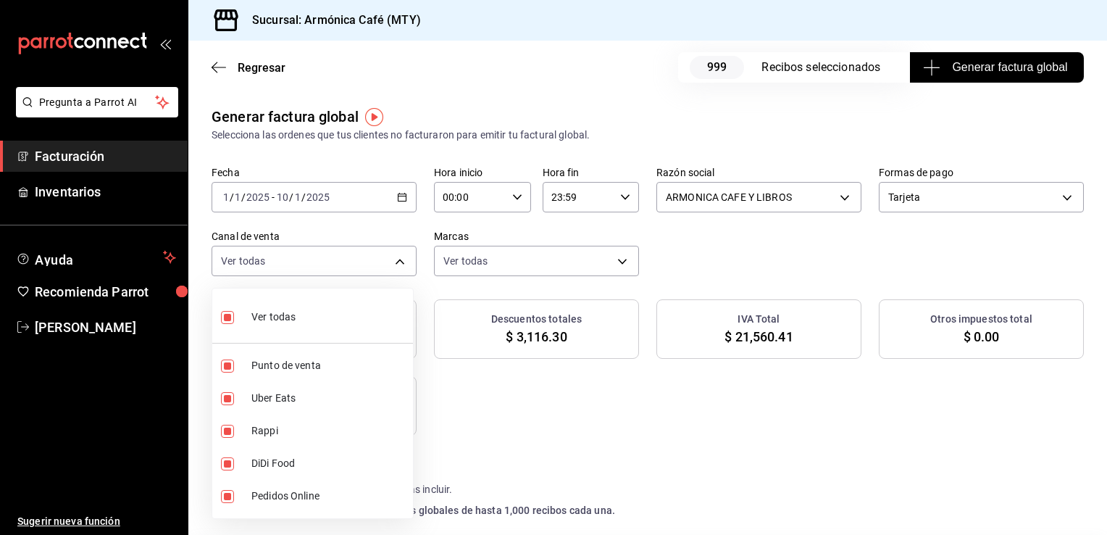
click at [232, 320] on input "checkbox" at bounding box center [227, 317] width 13 height 13
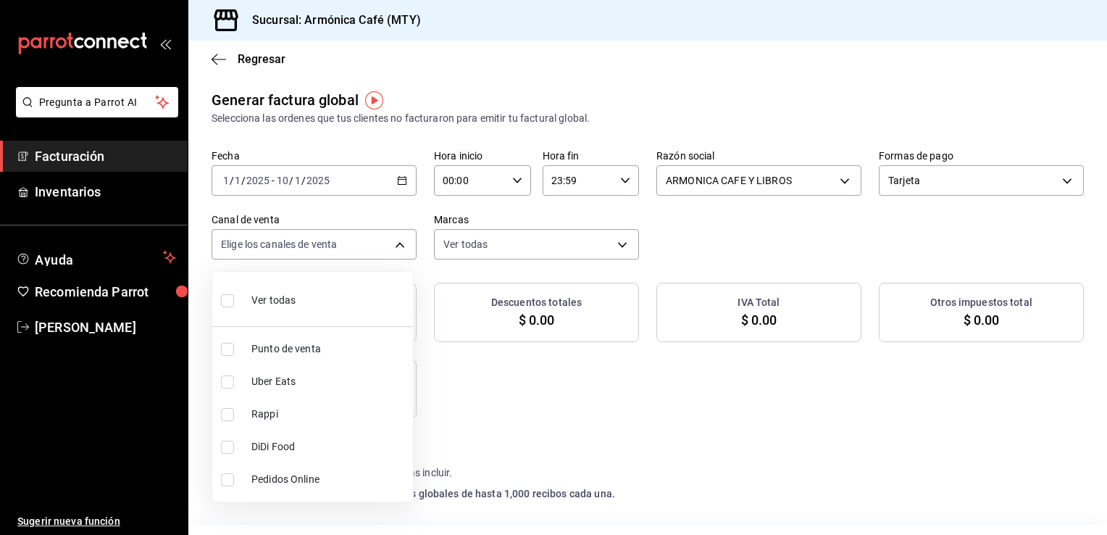
click at [231, 350] on input "checkbox" at bounding box center [227, 349] width 13 height 13
click at [646, 425] on div at bounding box center [553, 267] width 1107 height 535
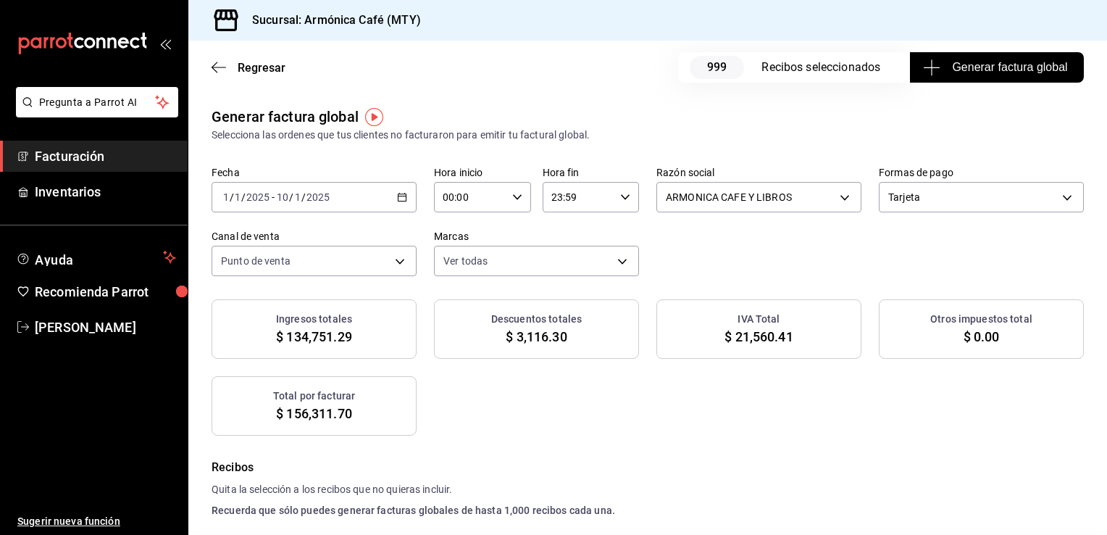
click at [903, 214] on div "Fecha [DATE] [DATE] - [DATE] [DATE] Hora inicio 00:00 Hora inicio Hora fin 23:5…" at bounding box center [648, 221] width 872 height 110
click at [902, 203] on body "Pregunta a Parrot AI Facturación Inventarios Ayuda Recomienda Parrot [PERSON_NA…" at bounding box center [553, 267] width 1107 height 535
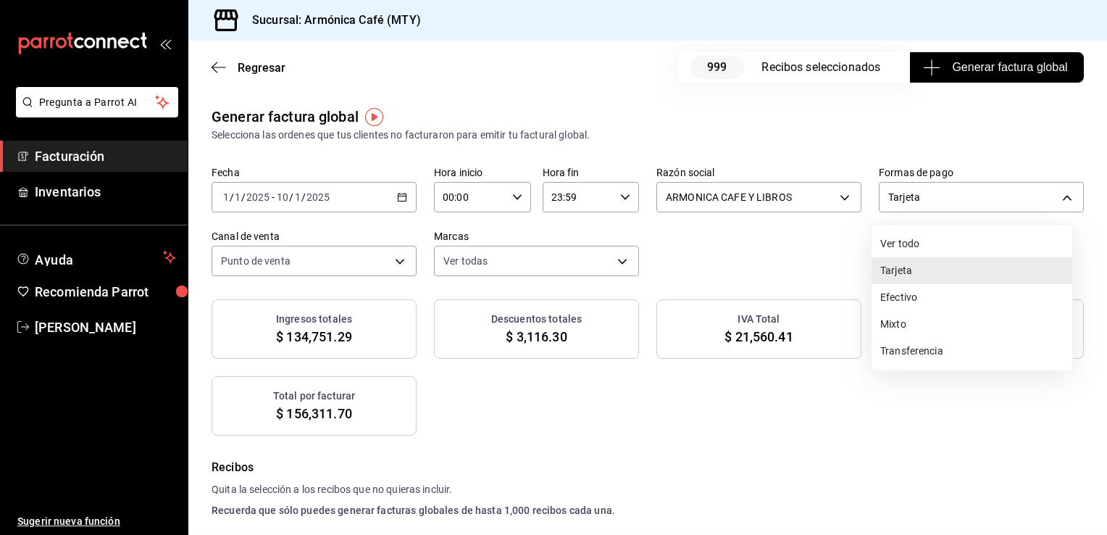
click at [768, 465] on div at bounding box center [553, 267] width 1107 height 535
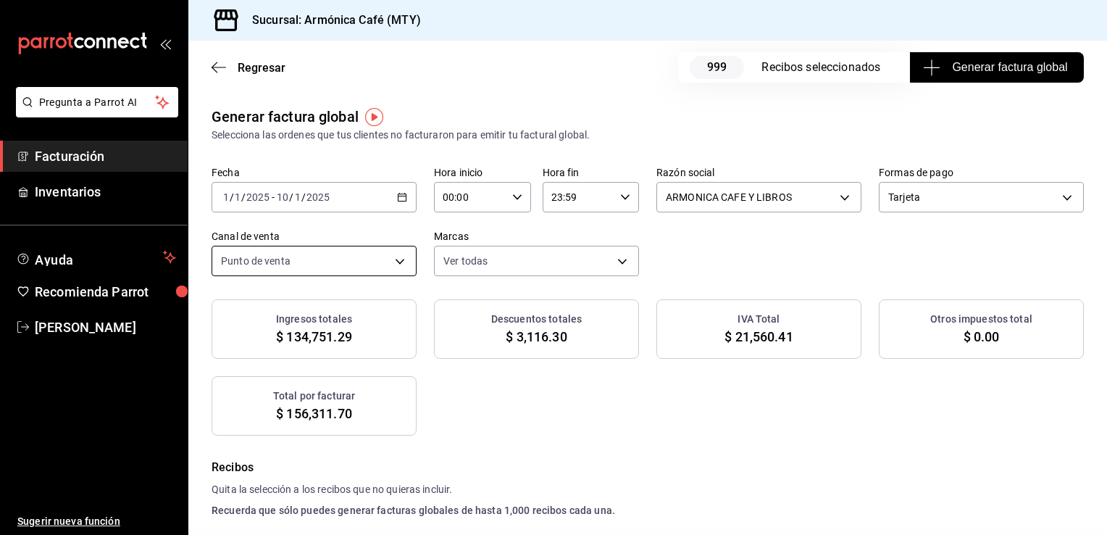
click at [372, 257] on body "Pregunta a Parrot AI Facturación Inventarios Ayuda Recomienda Parrot [PERSON_NA…" at bounding box center [553, 267] width 1107 height 535
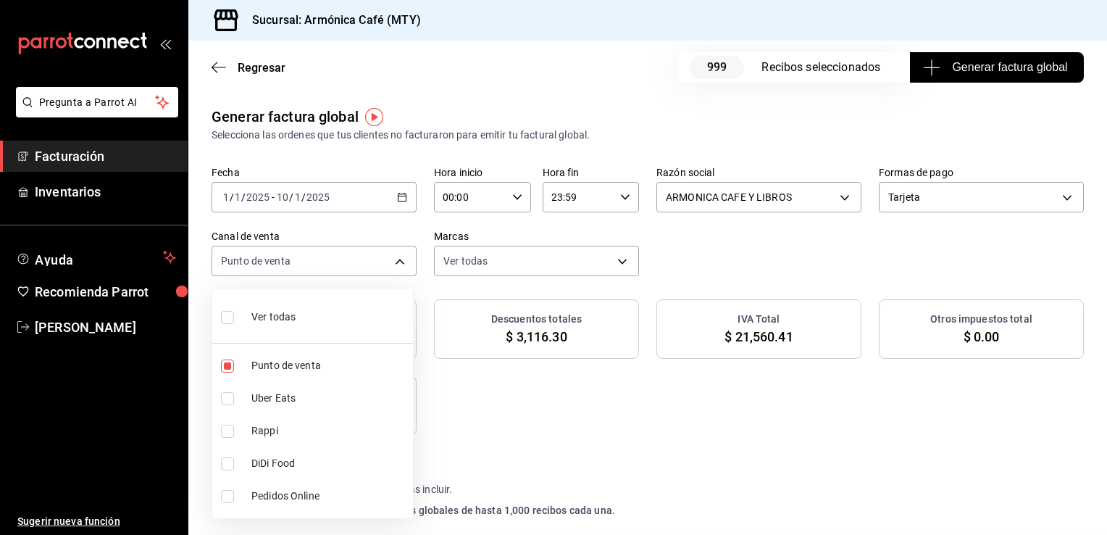
click at [406, 200] on div at bounding box center [553, 267] width 1107 height 535
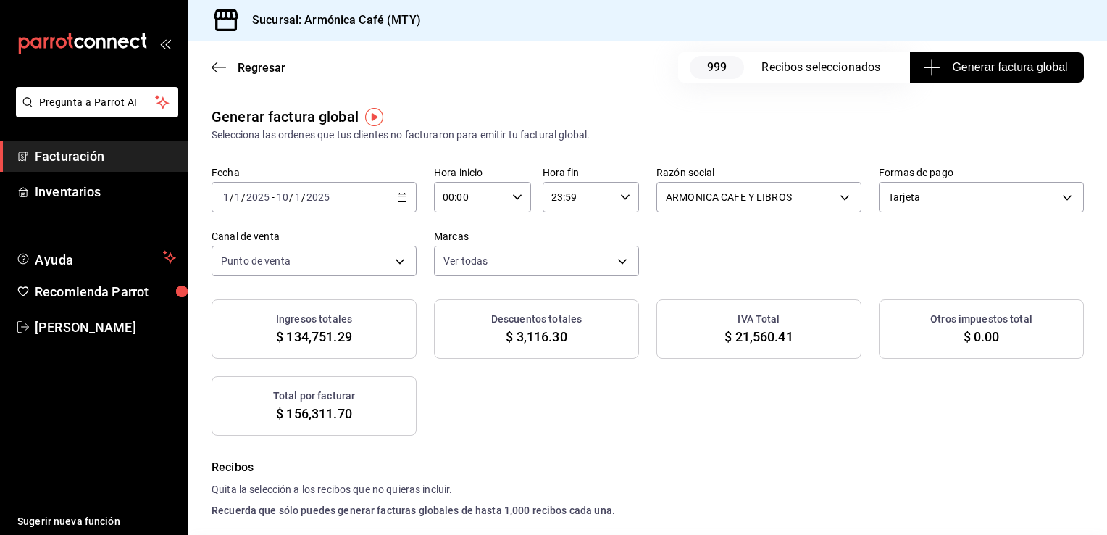
click at [398, 198] on icon "button" at bounding box center [402, 197] width 10 height 10
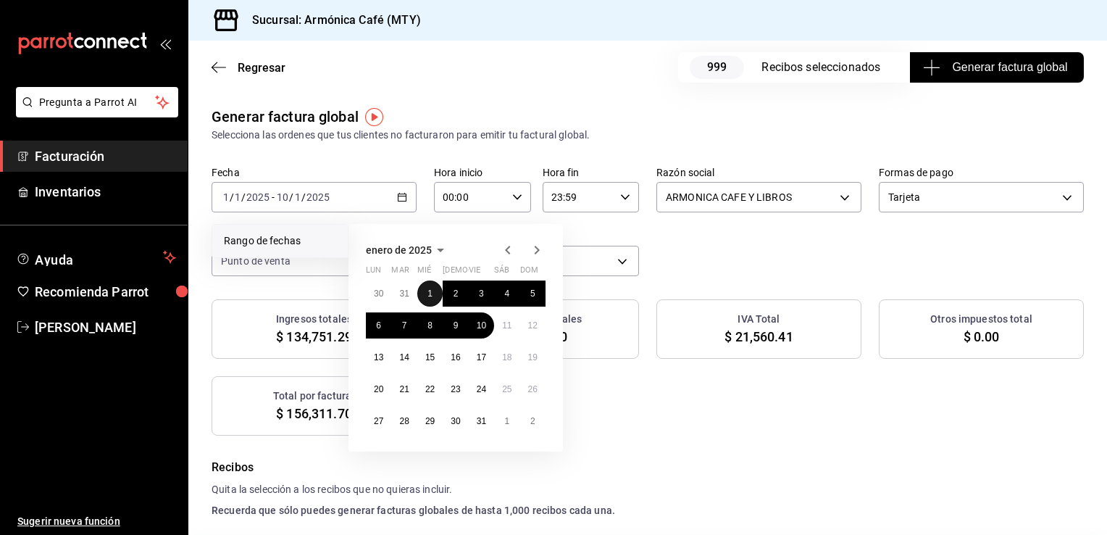
click at [428, 289] on abbr "1" at bounding box center [429, 293] width 5 height 10
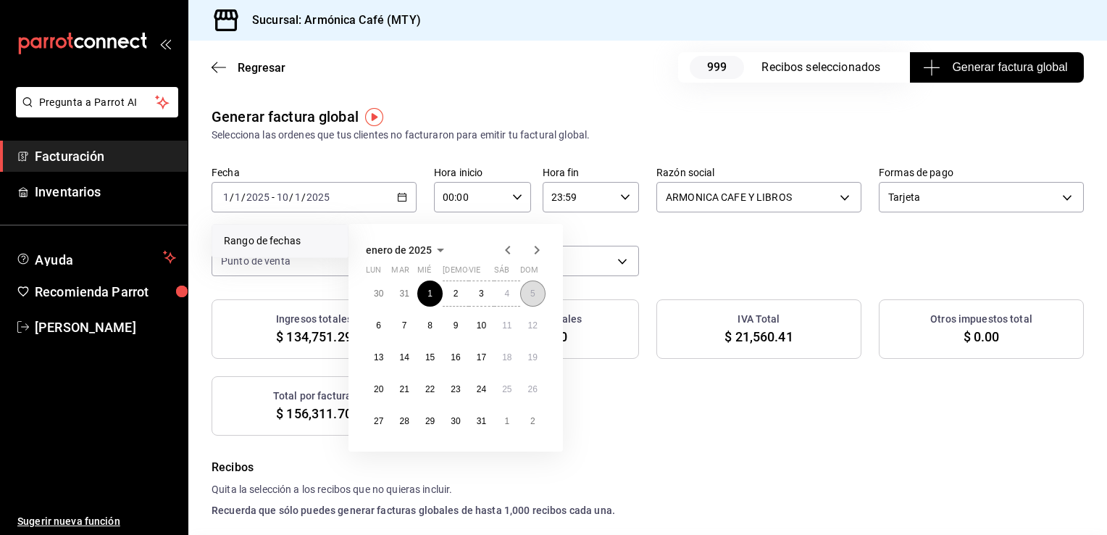
click at [536, 293] on button "5" at bounding box center [532, 293] width 25 height 26
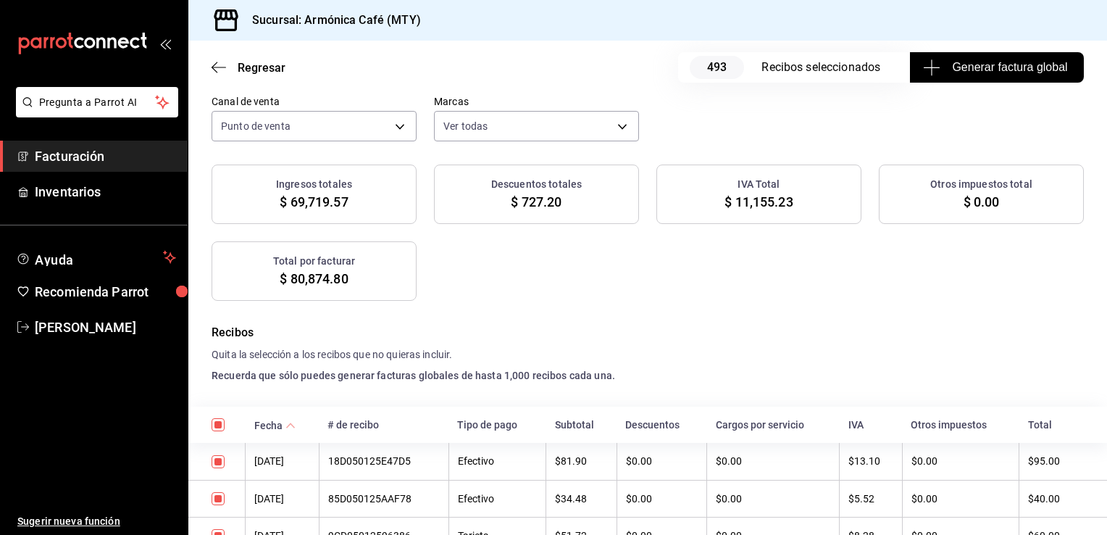
scroll to position [120, 0]
